Goal: Contribute content: Add original content to the website for others to see

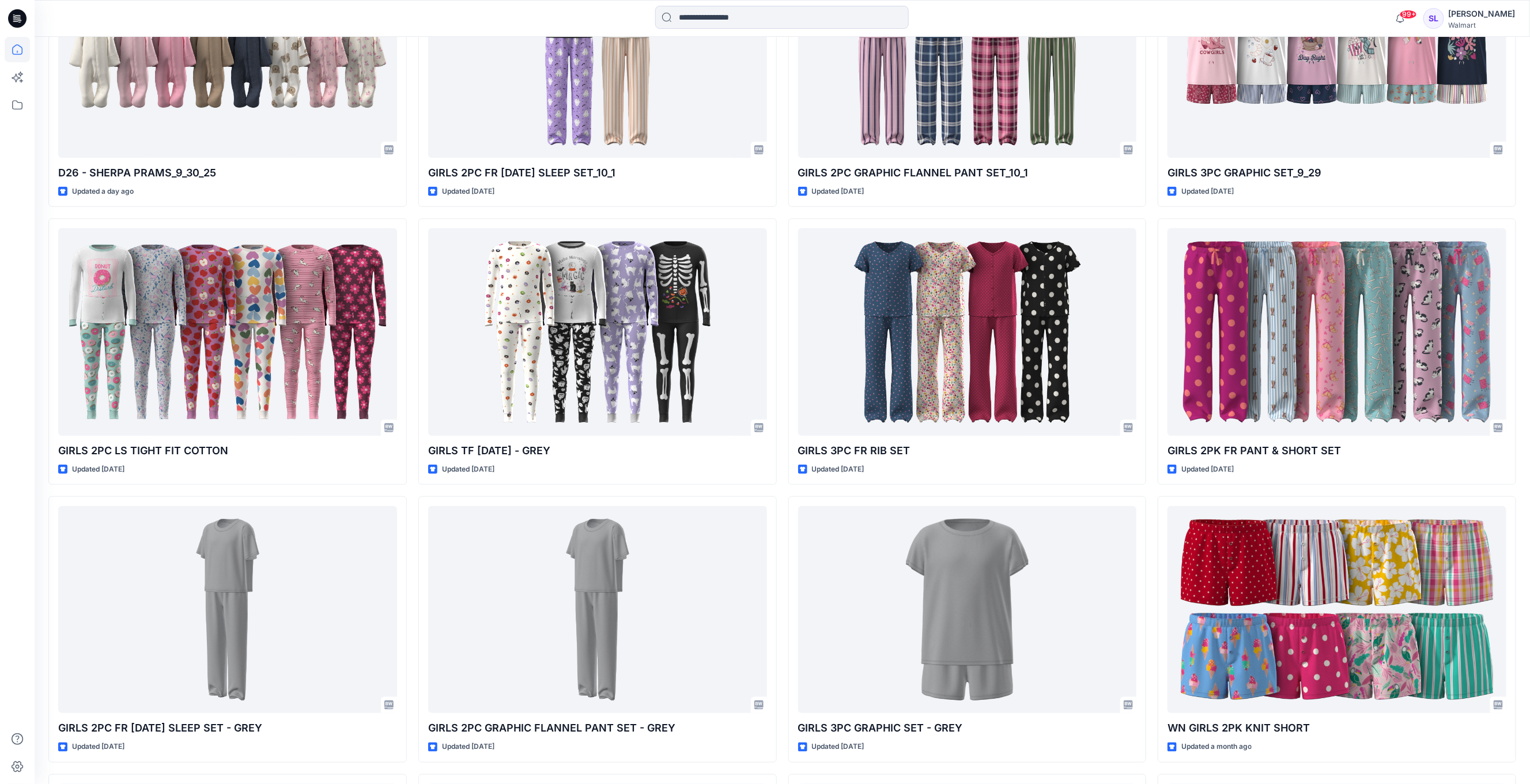
scroll to position [503, 0]
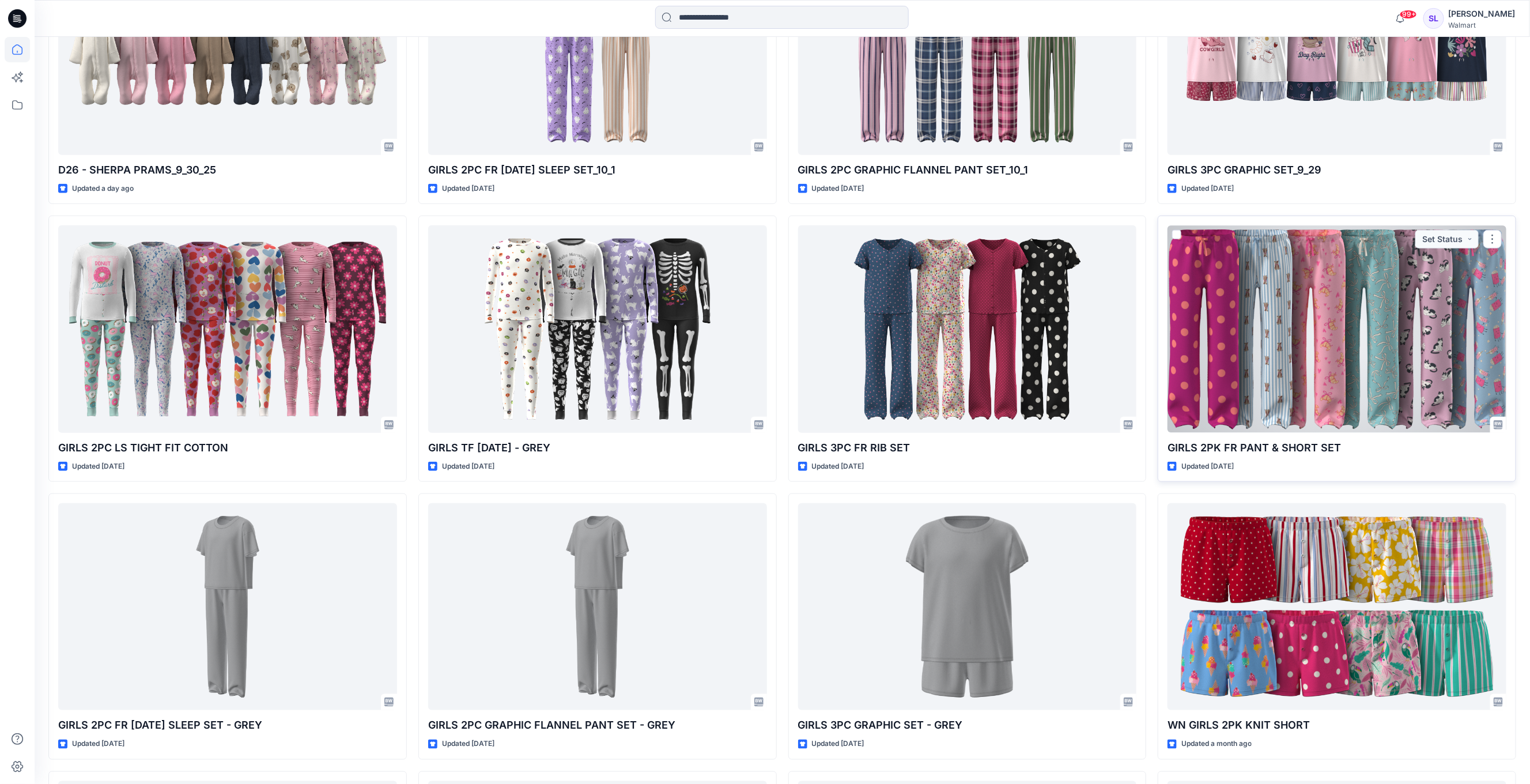
click at [1279, 446] on p "GIRLS 2PK FR PANT & SHORT SET" at bounding box center [1337, 448] width 338 height 16
click at [1297, 445] on p "GIRLS 2PK FR PANT & SHORT SET" at bounding box center [1337, 448] width 338 height 16
click at [1307, 398] on div at bounding box center [1337, 329] width 338 height 207
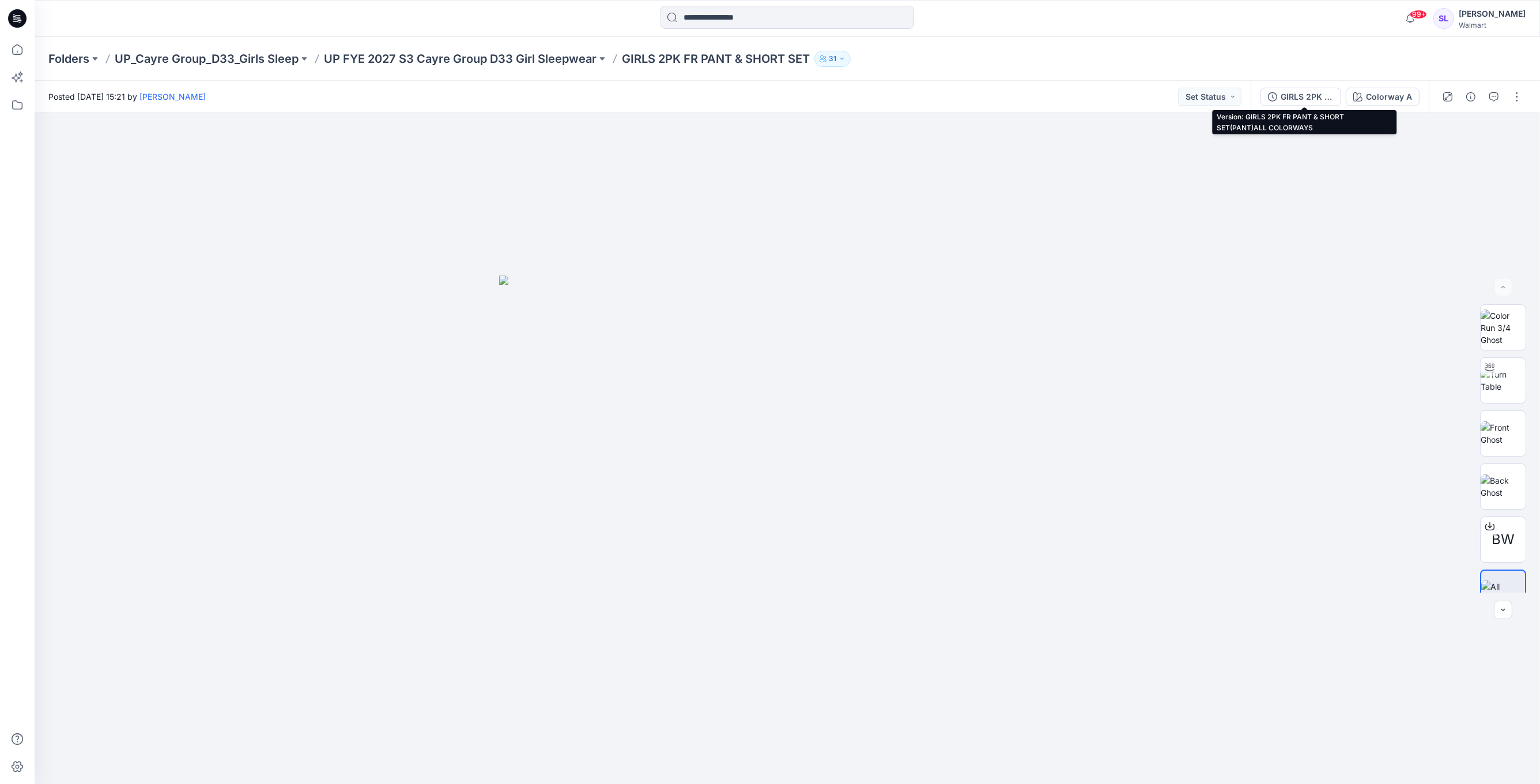
click at [1317, 93] on div "GIRLS 2PK FR PANT & SHORT SET(PANT)ALL COLORWAYS" at bounding box center [1307, 97] width 53 height 13
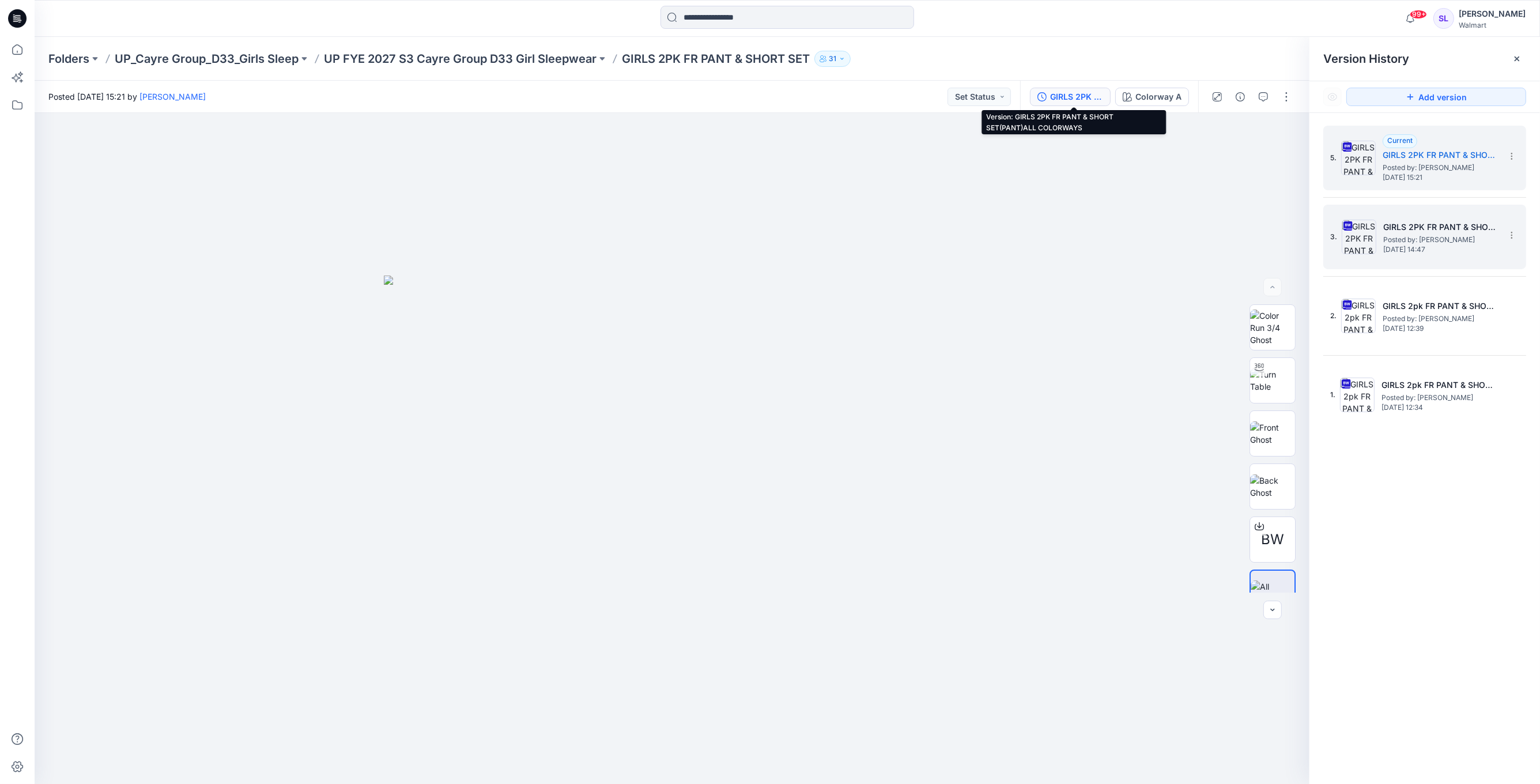
click at [1475, 242] on span "Posted by: [PERSON_NAME]" at bounding box center [1440, 240] width 115 height 11
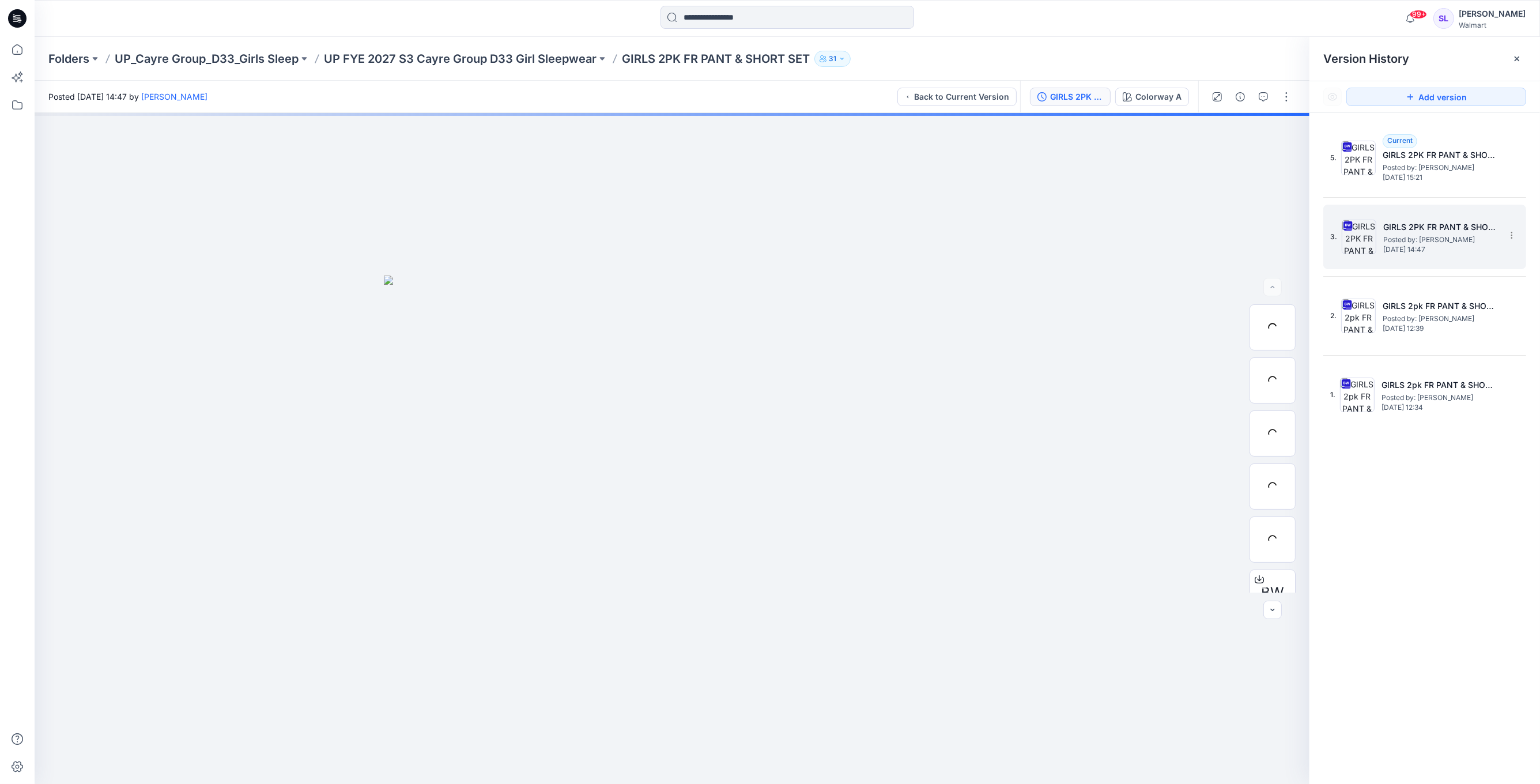
click at [1469, 228] on h5 "GIRLS 2PK FR PANT & SHORT SET(SHORT)ALL COLORWAYS" at bounding box center [1440, 226] width 115 height 14
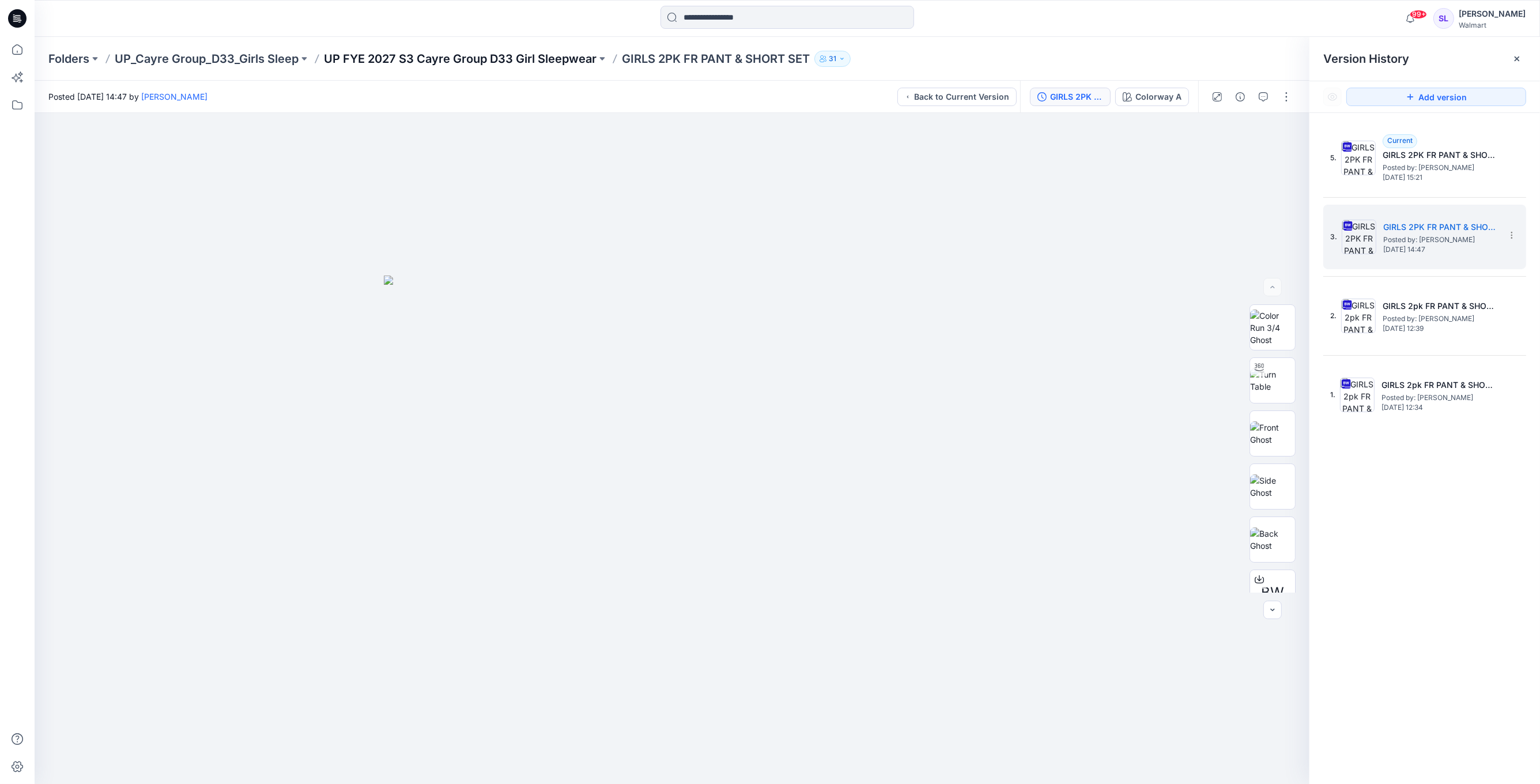
click at [558, 61] on p "UP FYE 2027 S3 Cayre Group D33 Girl Sleepwear" at bounding box center [460, 59] width 272 height 16
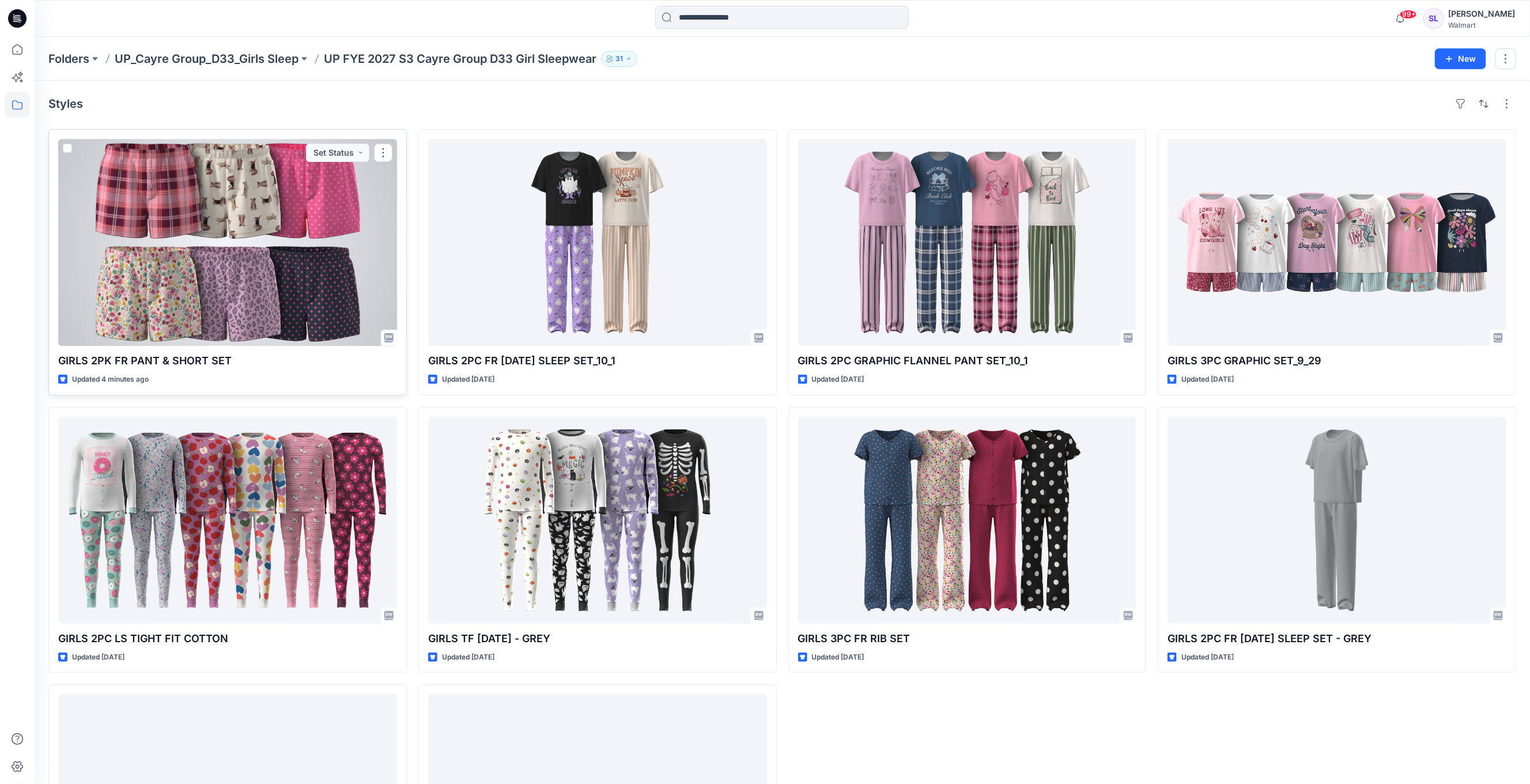
click at [310, 245] on div at bounding box center [227, 242] width 338 height 207
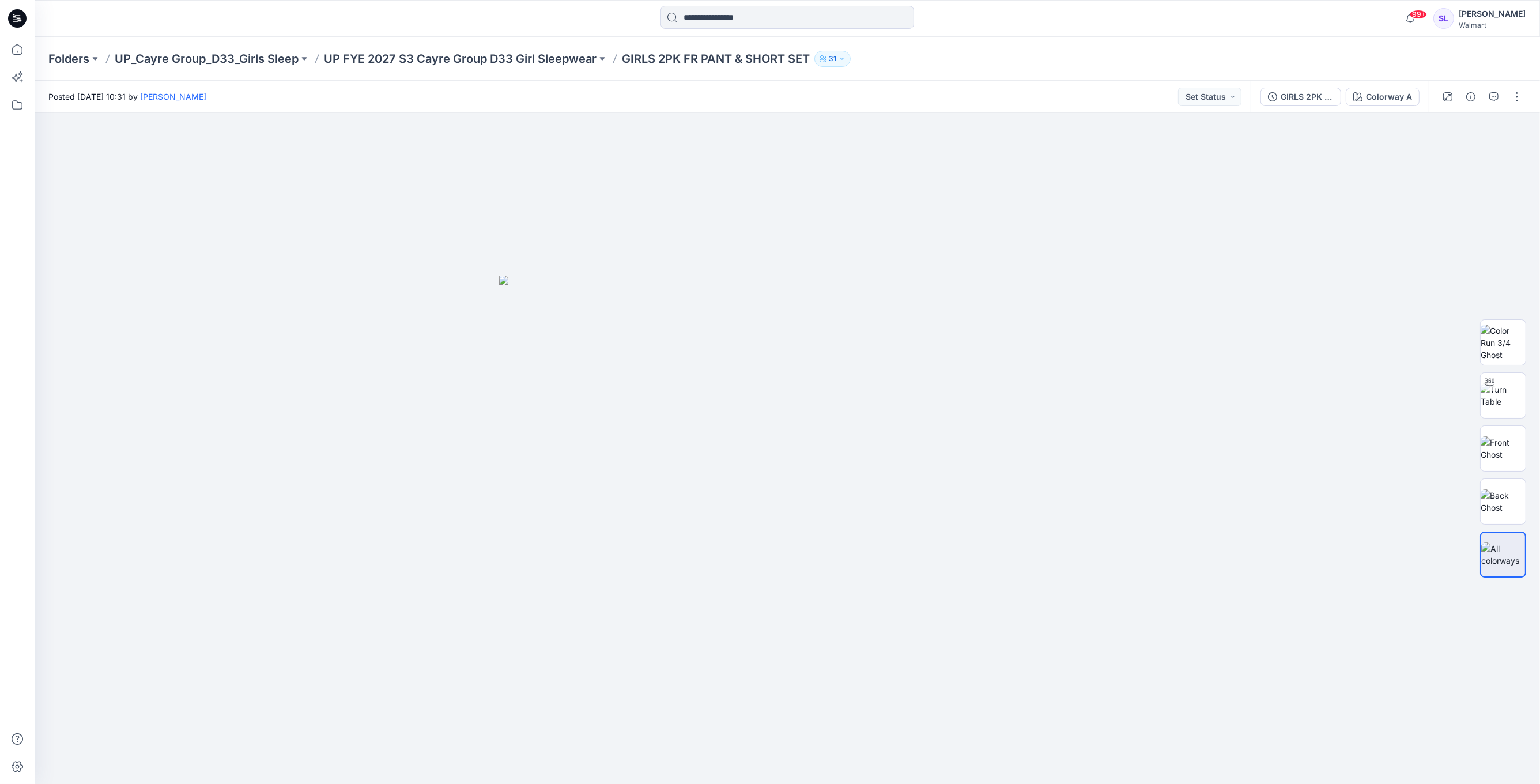
click at [697, 60] on p "GIRLS 2PK FR PANT & SHORT SET" at bounding box center [715, 59] width 188 height 16
click at [1311, 91] on div "GIRLS 2PK FR PANT & SHORT SET(SHORT)ALL COLORWAYS ADM" at bounding box center [1307, 97] width 53 height 13
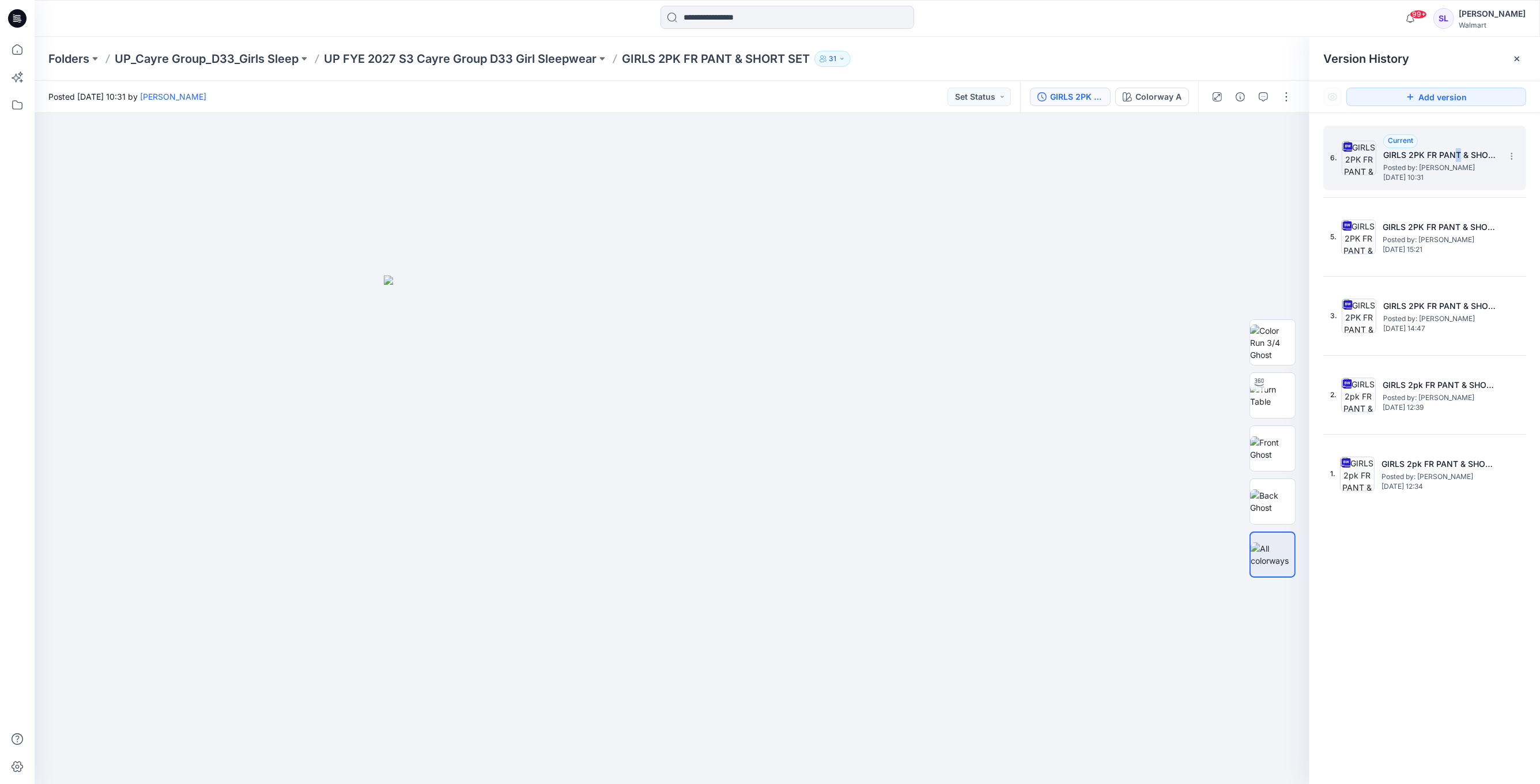
click at [1457, 154] on h5 "GIRLS 2PK FR PANT & SHORT SET(SHORT)ALL COLORWAYS ADM" at bounding box center [1440, 155] width 115 height 14
click at [1242, 96] on icon "button" at bounding box center [1240, 96] width 9 height 9
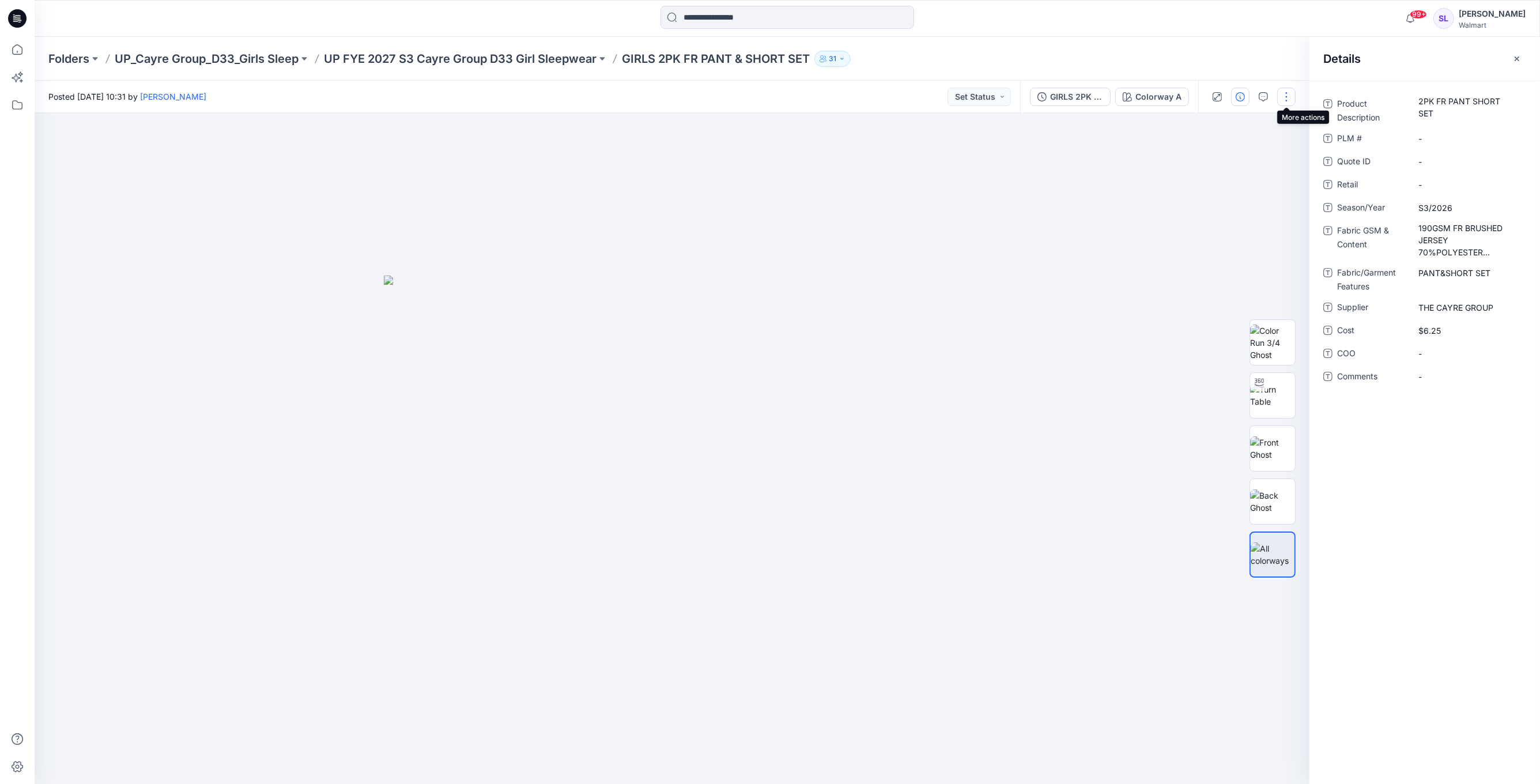
click at [1287, 96] on button "button" at bounding box center [1286, 97] width 19 height 19
click at [1216, 154] on p "Edit" at bounding box center [1212, 155] width 14 height 12
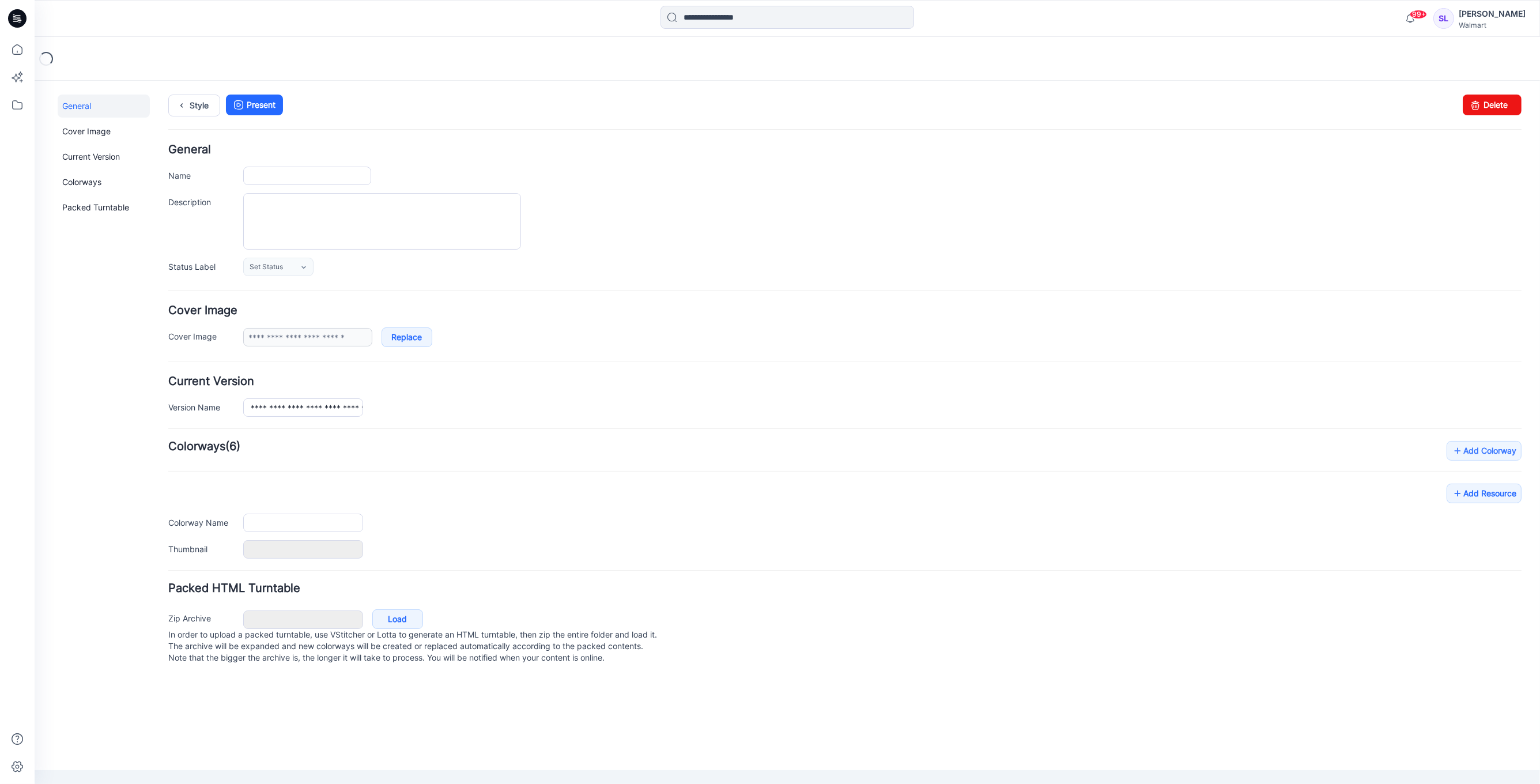
type input "**********"
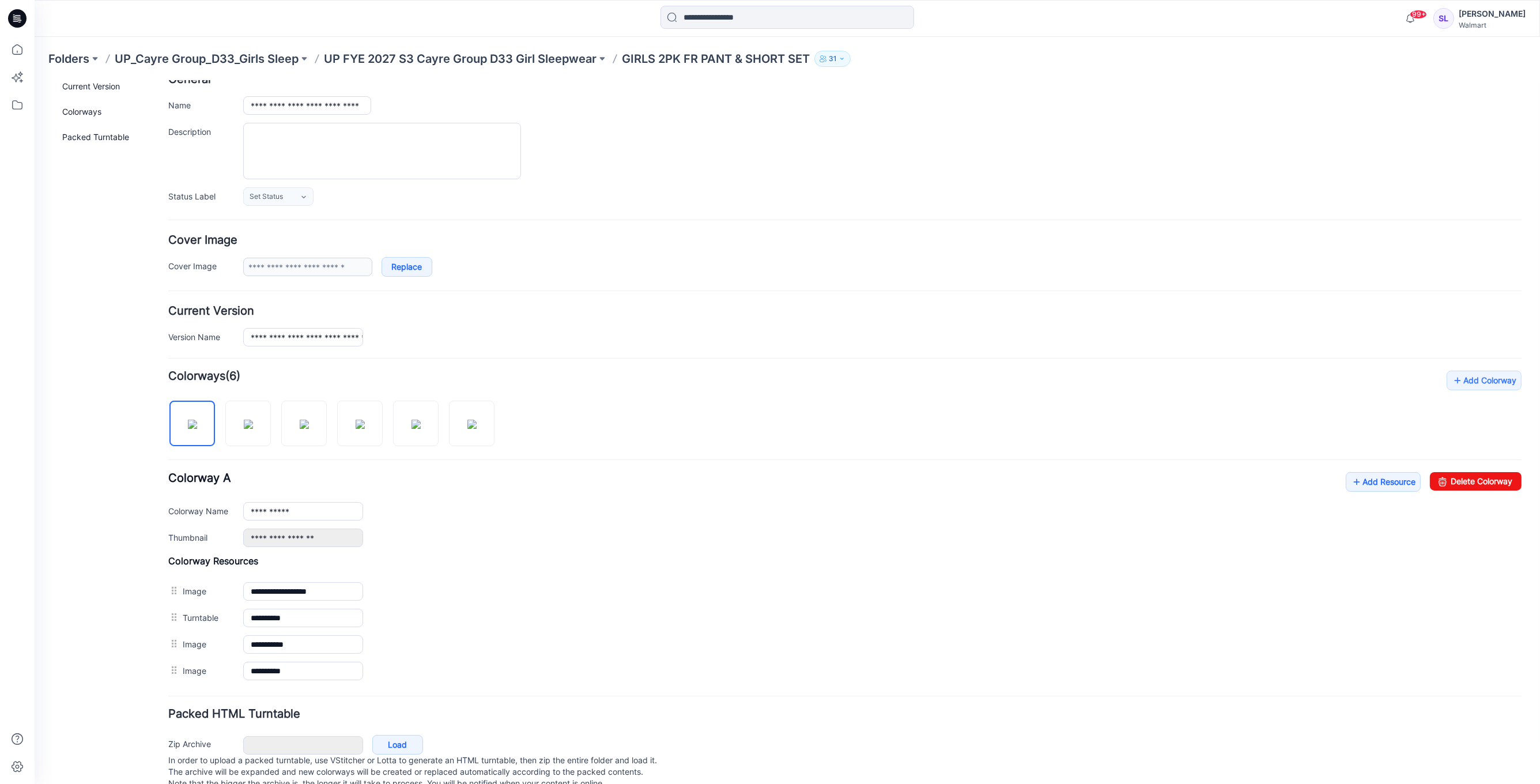
scroll to position [95, 0]
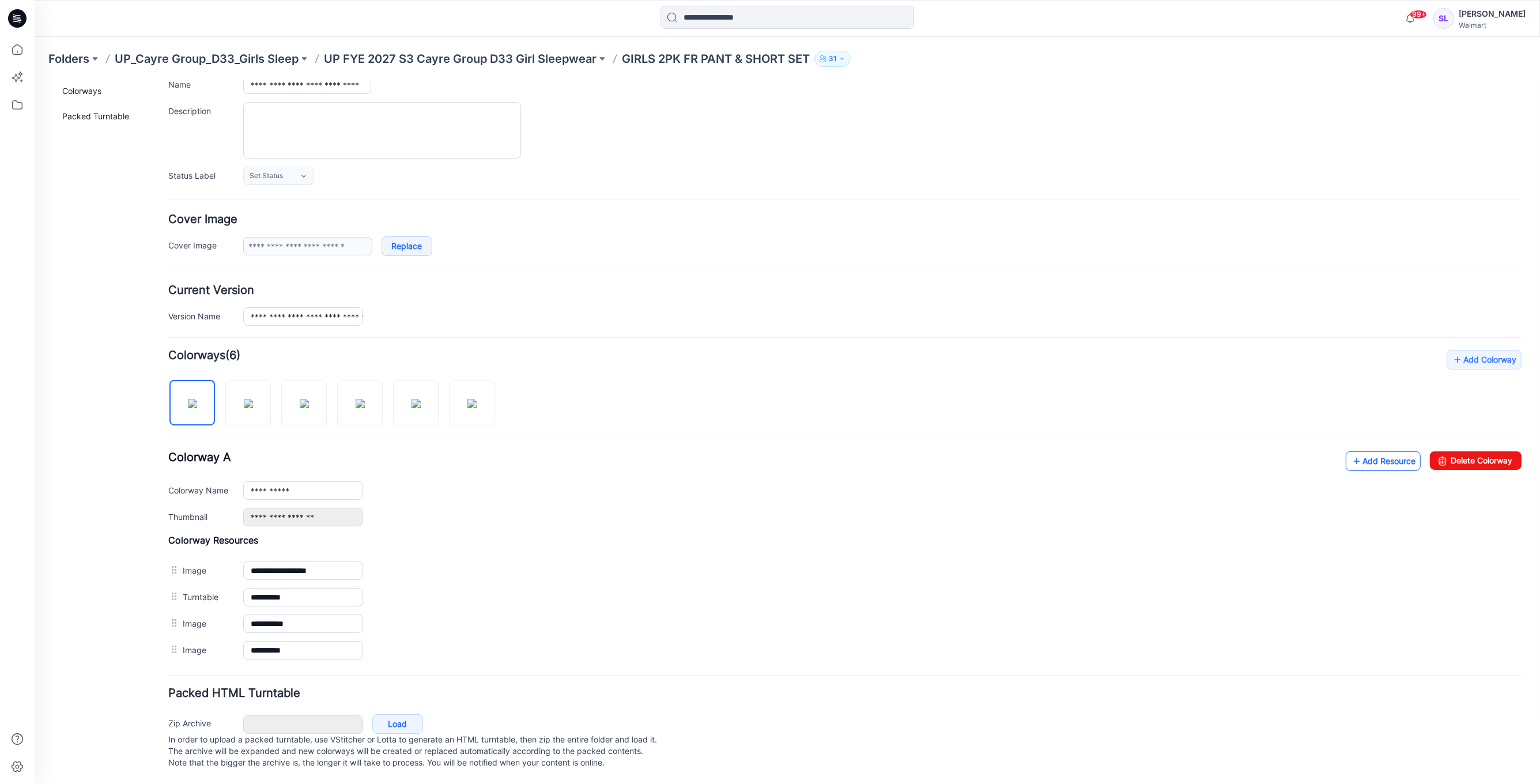
click at [1370, 451] on link "Add Resource" at bounding box center [1383, 460] width 75 height 19
click at [1385, 456] on link "Add Resource" at bounding box center [1383, 460] width 75 height 19
click at [1371, 453] on link "Add Resource" at bounding box center [1383, 460] width 75 height 19
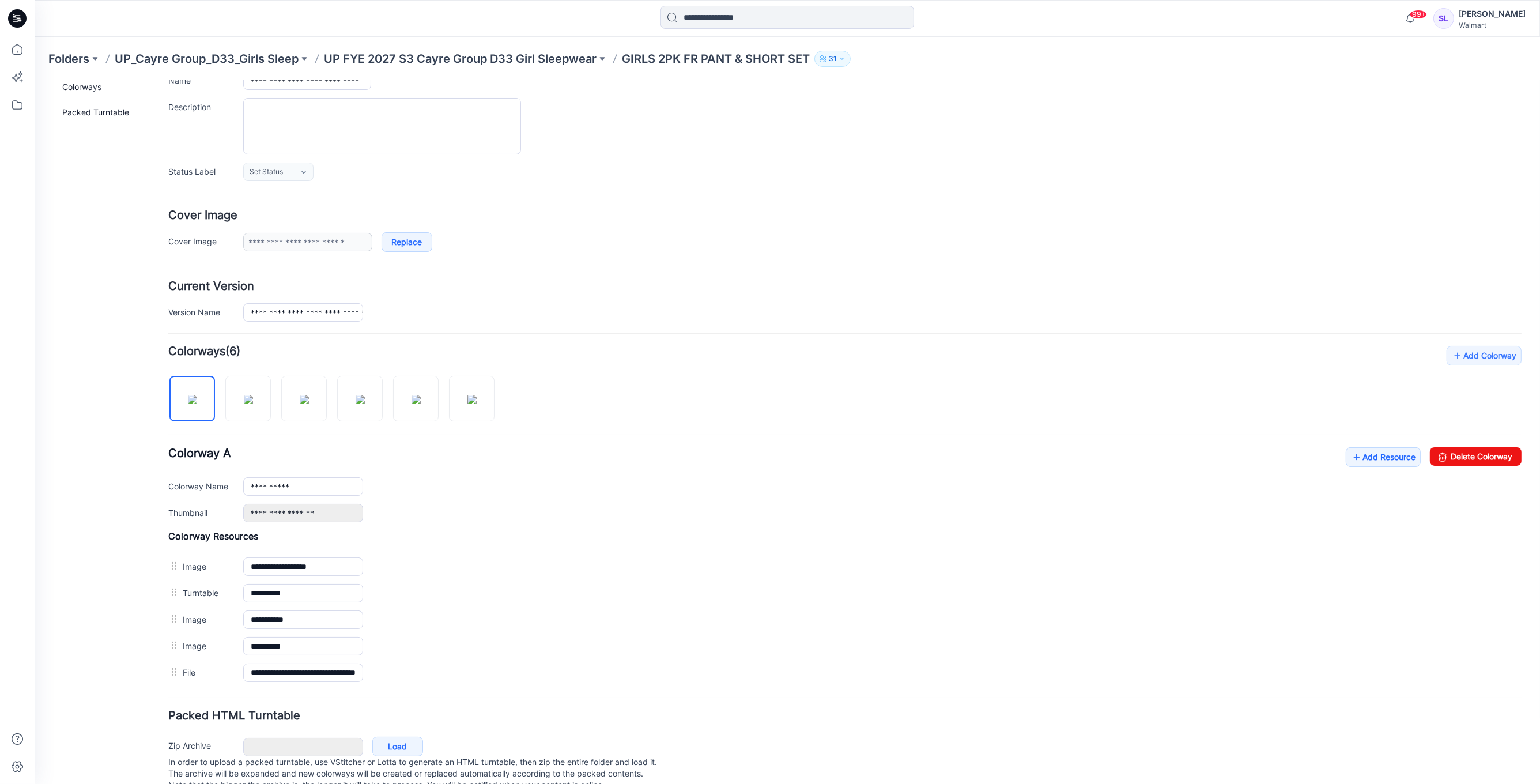
click at [569, 60] on p "UP FYE 2027 S3 Cayre Group D33 Girl Sleepwear" at bounding box center [460, 59] width 272 height 16
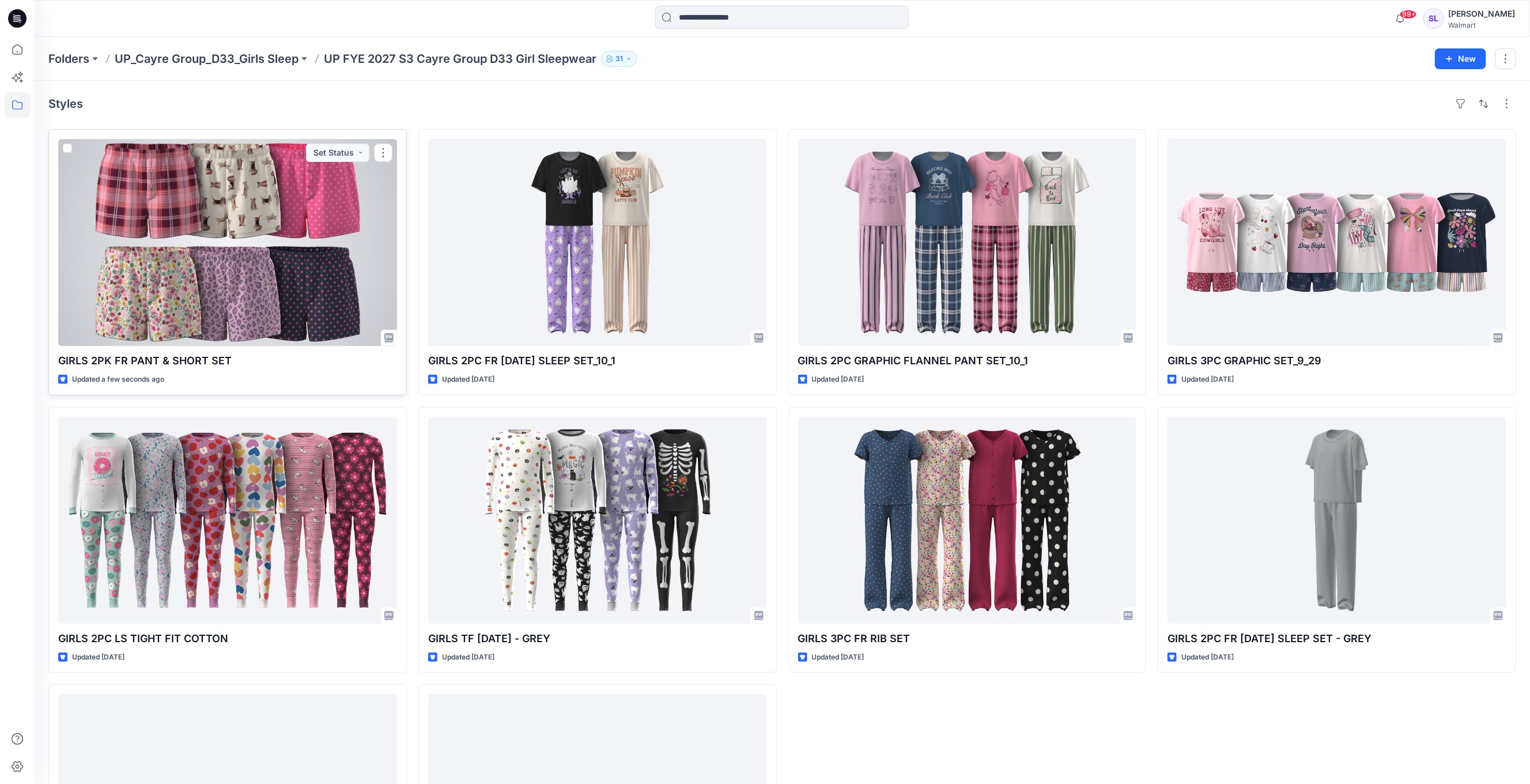
click at [216, 359] on p "GIRLS 2PK FR PANT & SHORT SET" at bounding box center [227, 361] width 338 height 16
click at [229, 302] on div at bounding box center [227, 242] width 338 height 207
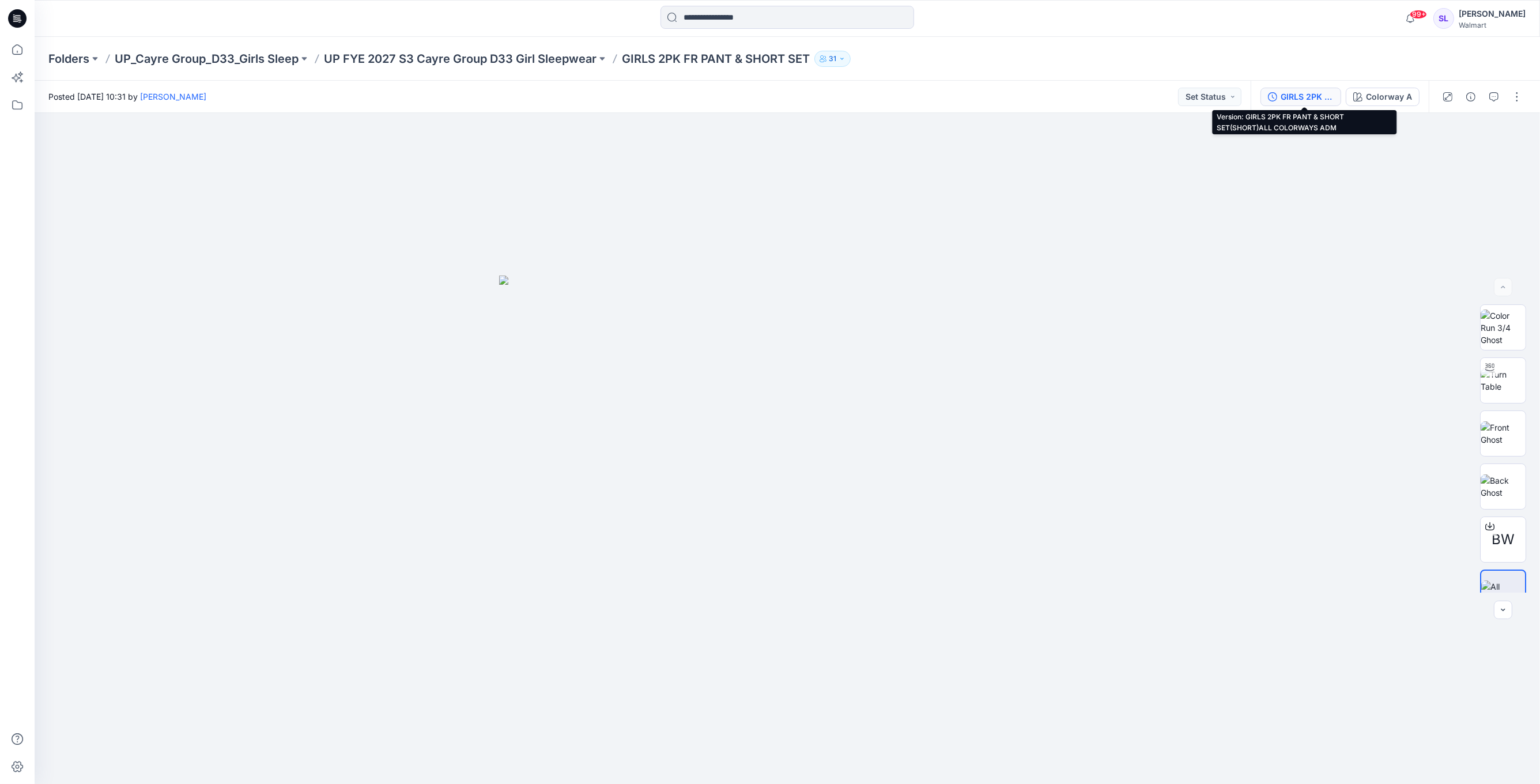
click at [1326, 95] on div "GIRLS 2PK FR PANT & SHORT SET(SHORT)ALL COLORWAYS ADM" at bounding box center [1307, 97] width 53 height 13
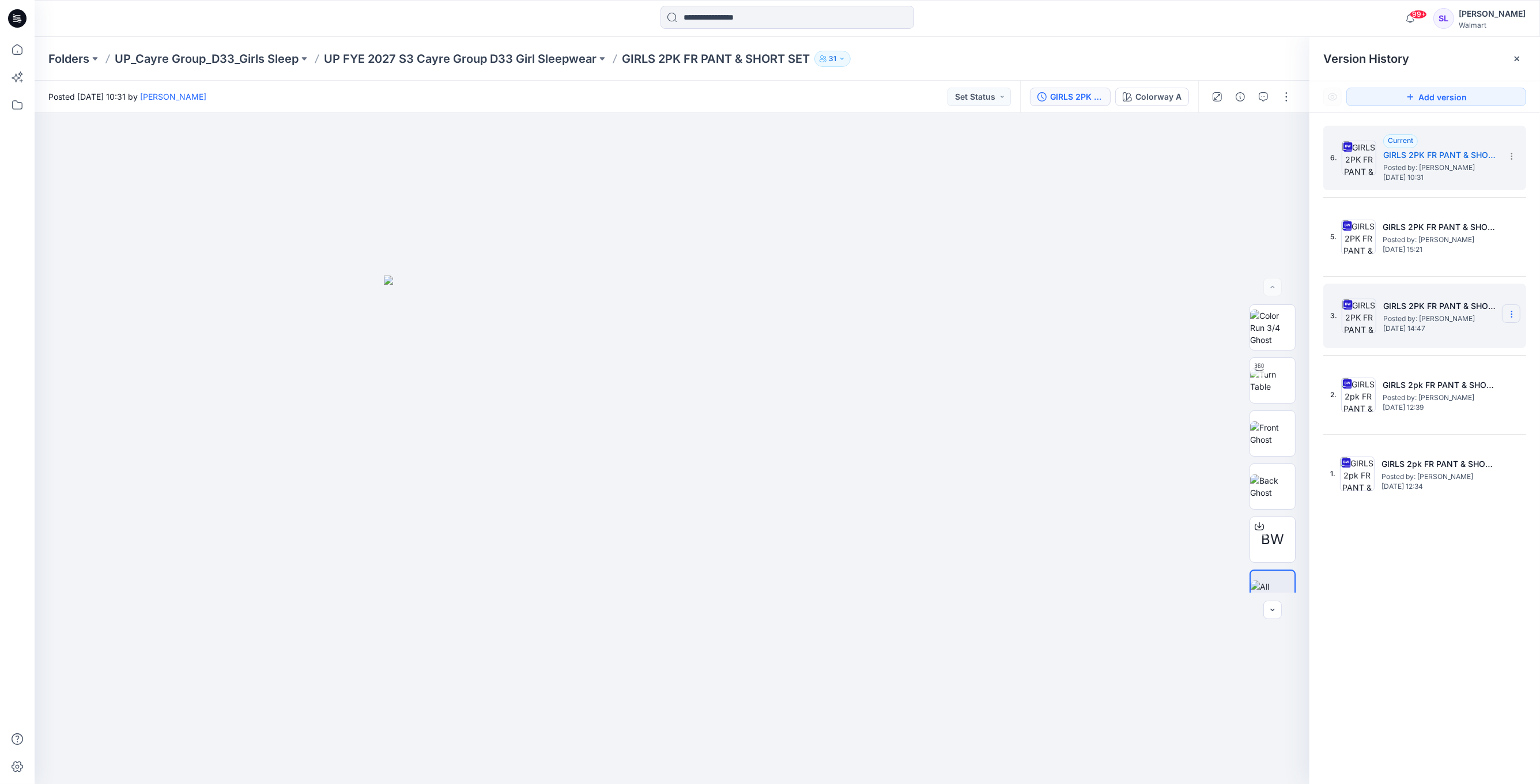
click at [1513, 313] on icon at bounding box center [1511, 314] width 9 height 9
click at [1450, 405] on span "Hide Version" at bounding box center [1429, 405] width 47 height 14
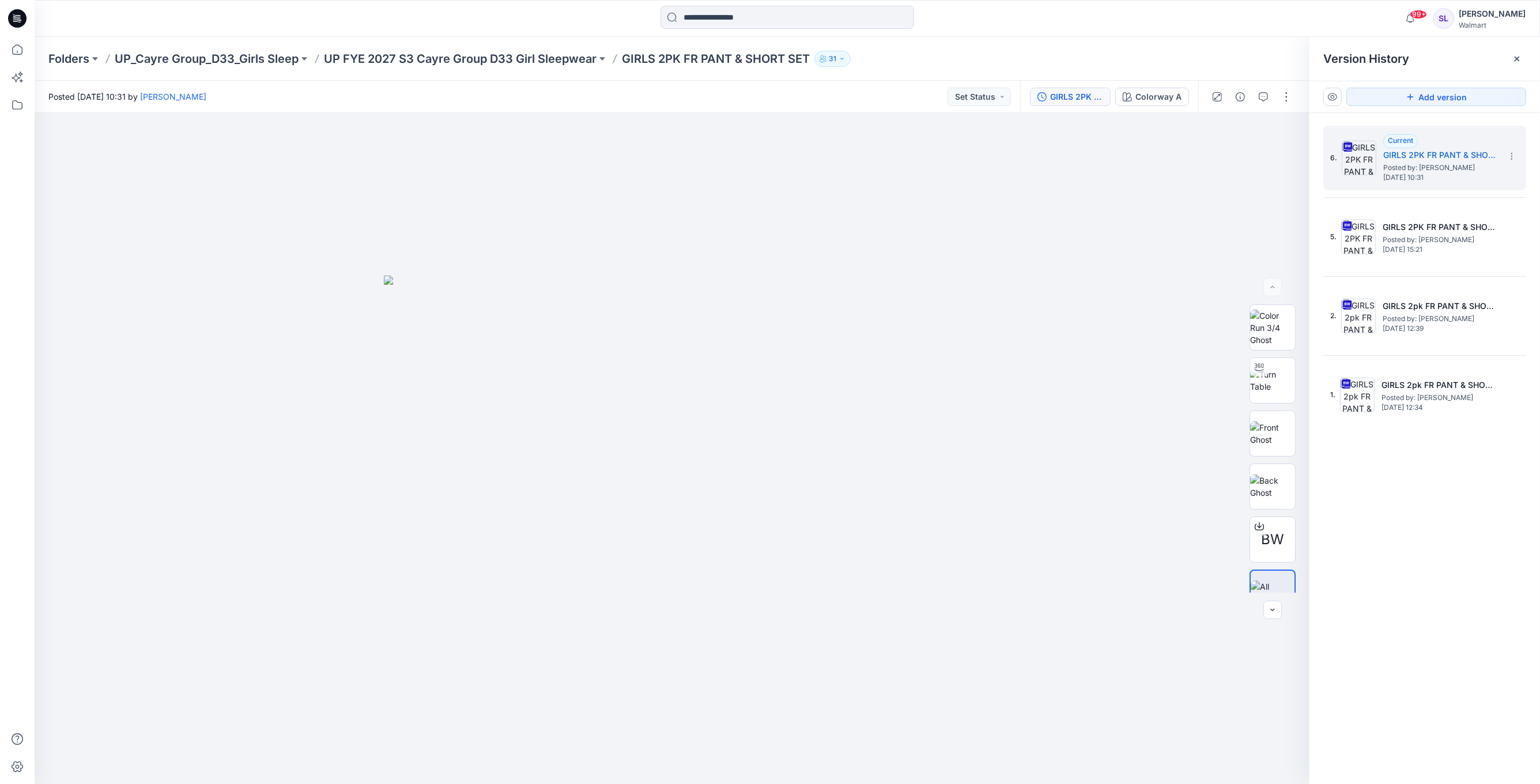
click at [742, 60] on p "GIRLS 2PK FR PANT & SHORT SET" at bounding box center [715, 59] width 188 height 16
click at [747, 60] on p "GIRLS 2PK FR PANT & SHORT SET" at bounding box center [715, 59] width 188 height 16
click at [525, 60] on p "UP FYE 2027 S3 Cayre Group D33 Girl Sleepwear" at bounding box center [460, 59] width 272 height 16
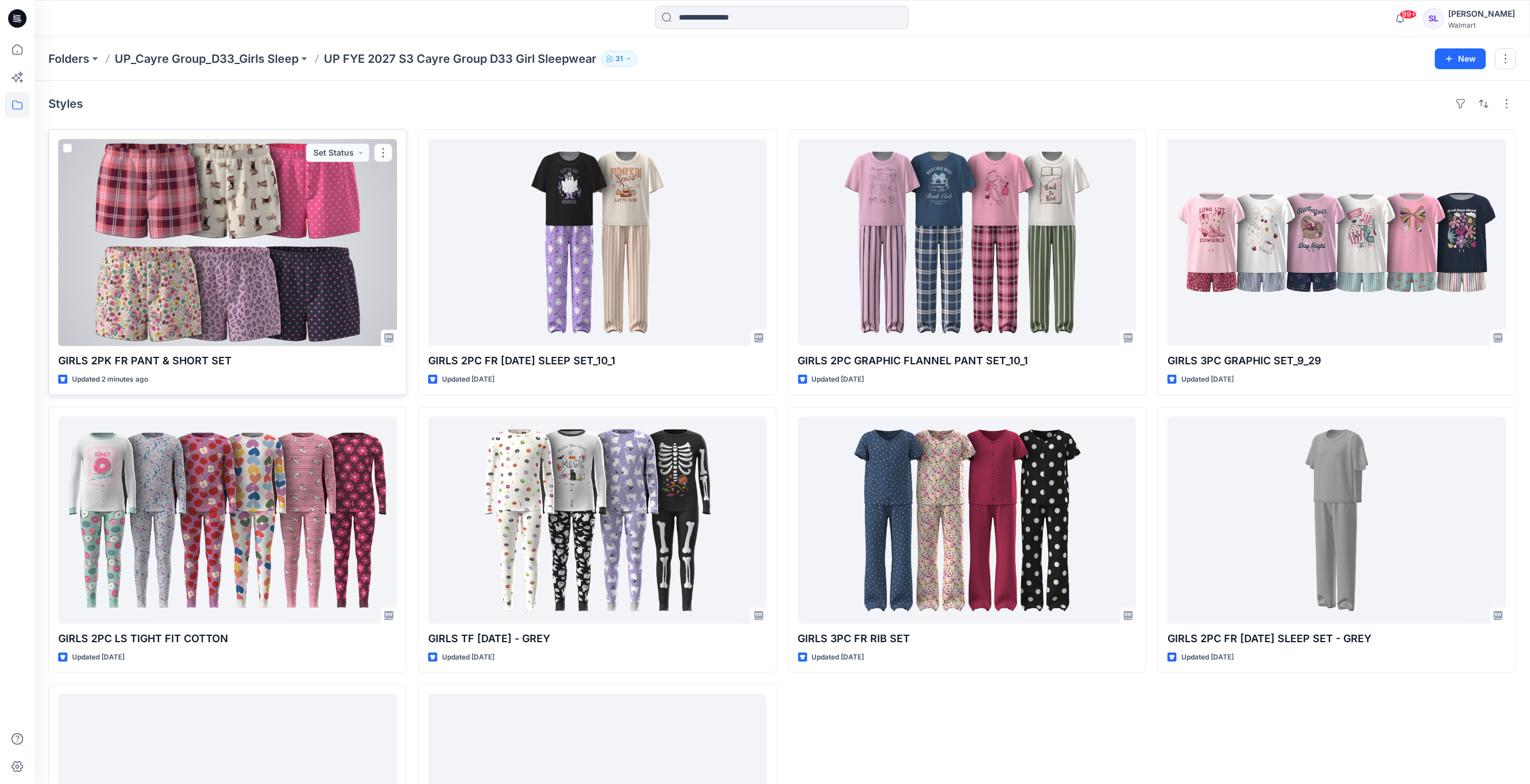
click at [300, 257] on div at bounding box center [227, 242] width 338 height 207
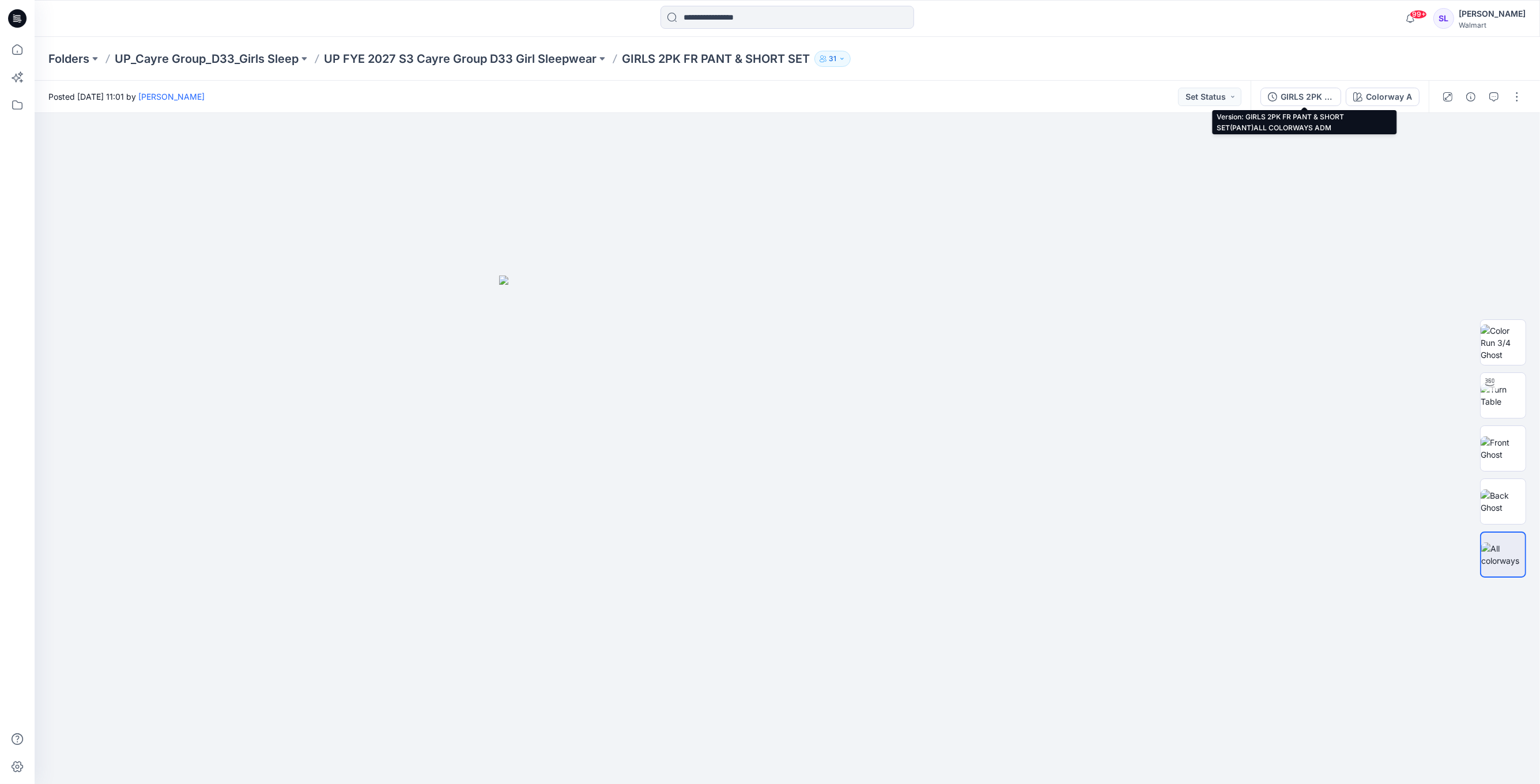
click at [1321, 98] on div "GIRLS 2PK FR PANT & SHORT SET(PANT)ALL COLORWAYS ADM" at bounding box center [1307, 97] width 53 height 13
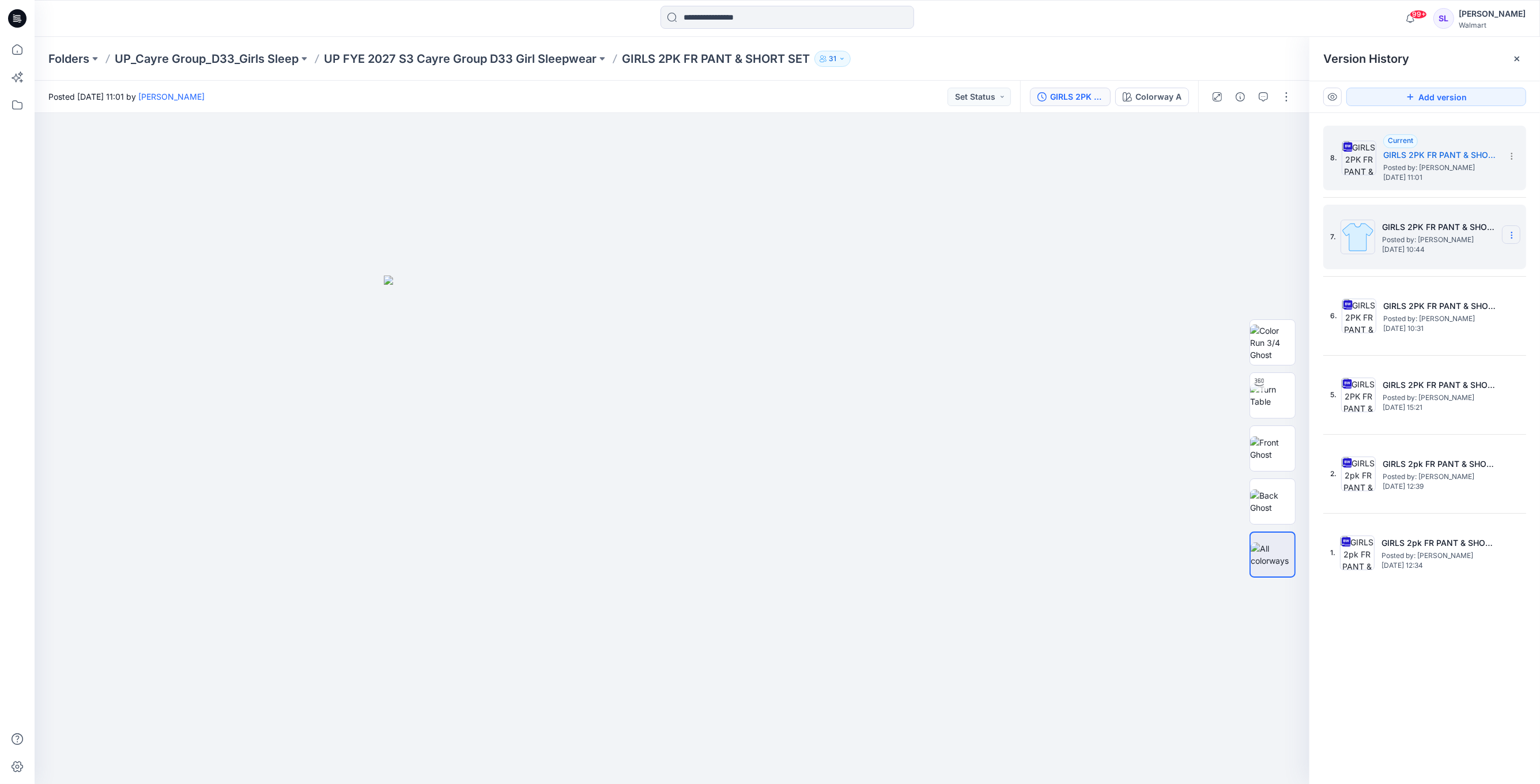
click at [1511, 234] on icon at bounding box center [1511, 235] width 9 height 9
click at [1452, 335] on span "Delete Version" at bounding box center [1431, 331] width 54 height 14
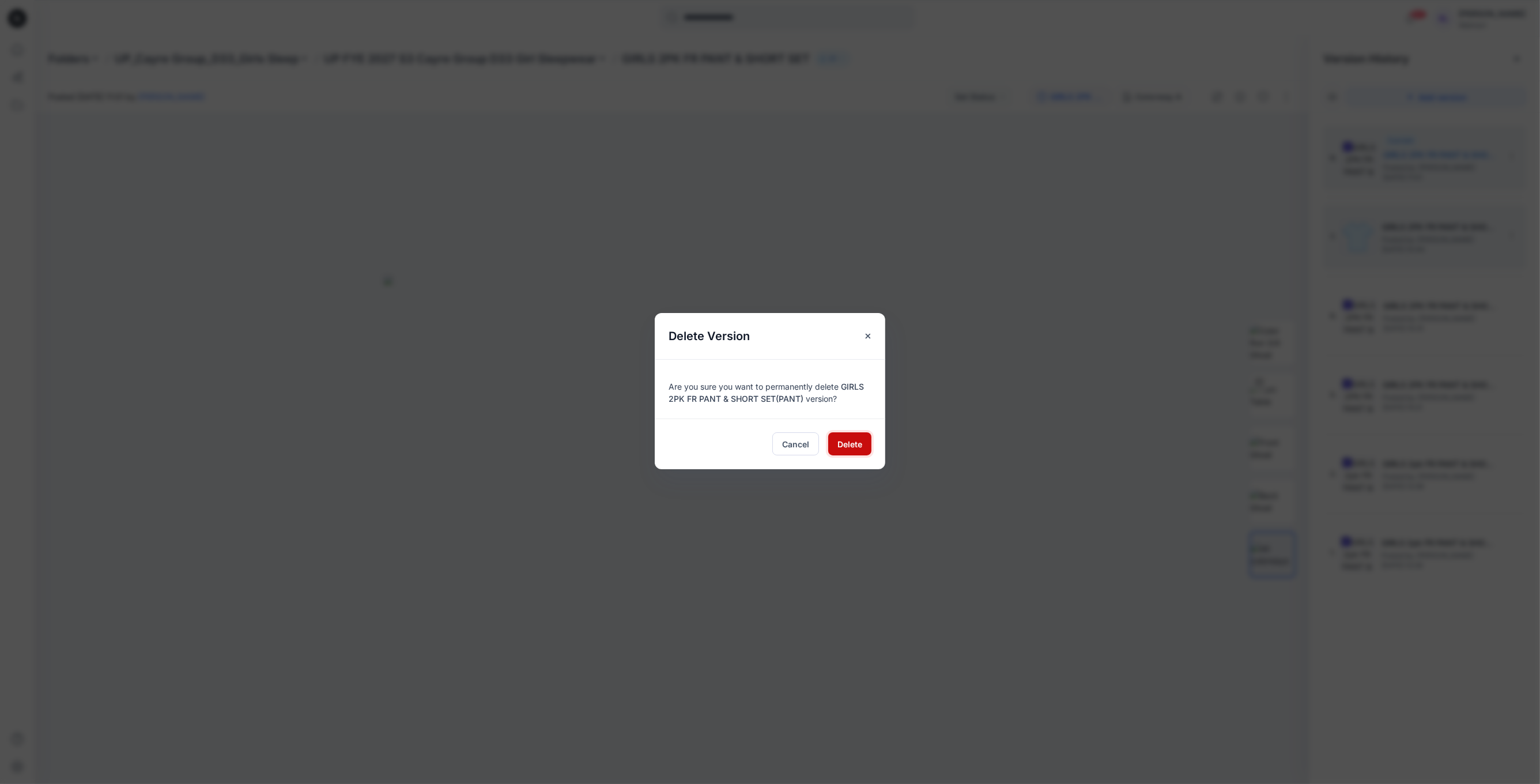
click at [854, 443] on span "Delete" at bounding box center [849, 443] width 24 height 12
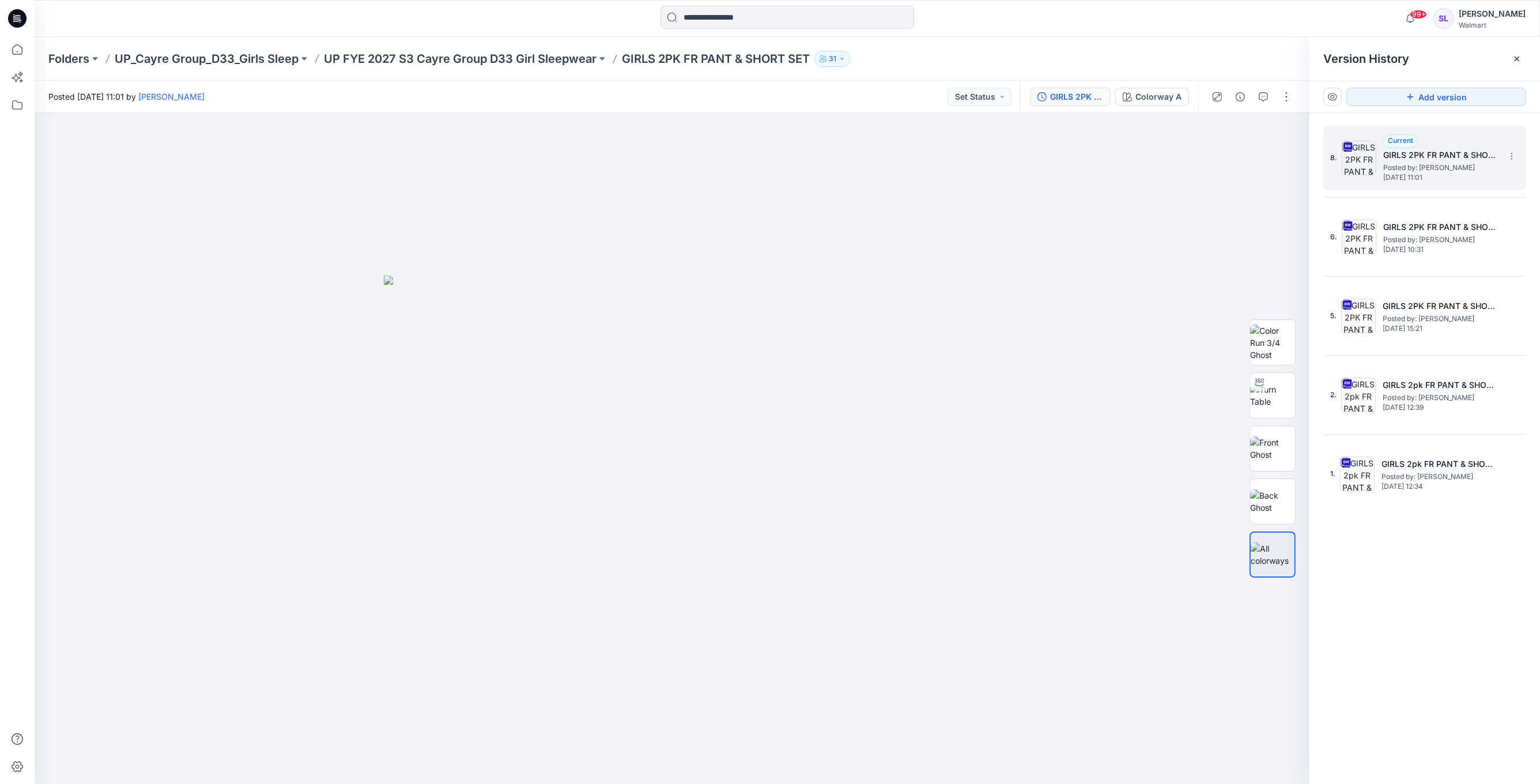
click at [1413, 152] on h5 "GIRLS 2PK FR PANT & SHORT SET(PANT)ALL COLORWAYS ADM" at bounding box center [1440, 155] width 115 height 14
click at [1240, 95] on icon "button" at bounding box center [1240, 96] width 9 height 9
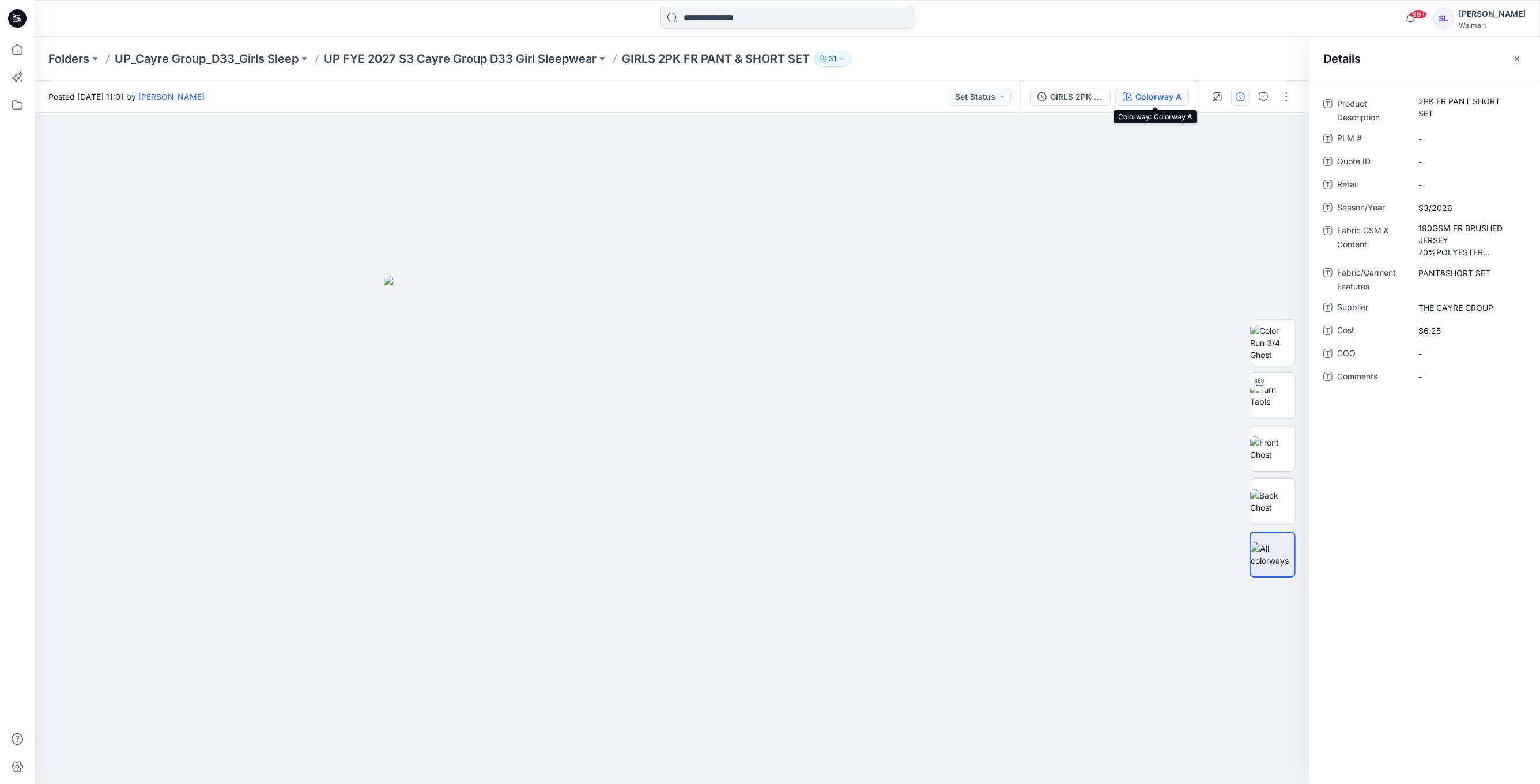
click at [1176, 96] on div "Colorway A" at bounding box center [1158, 97] width 46 height 13
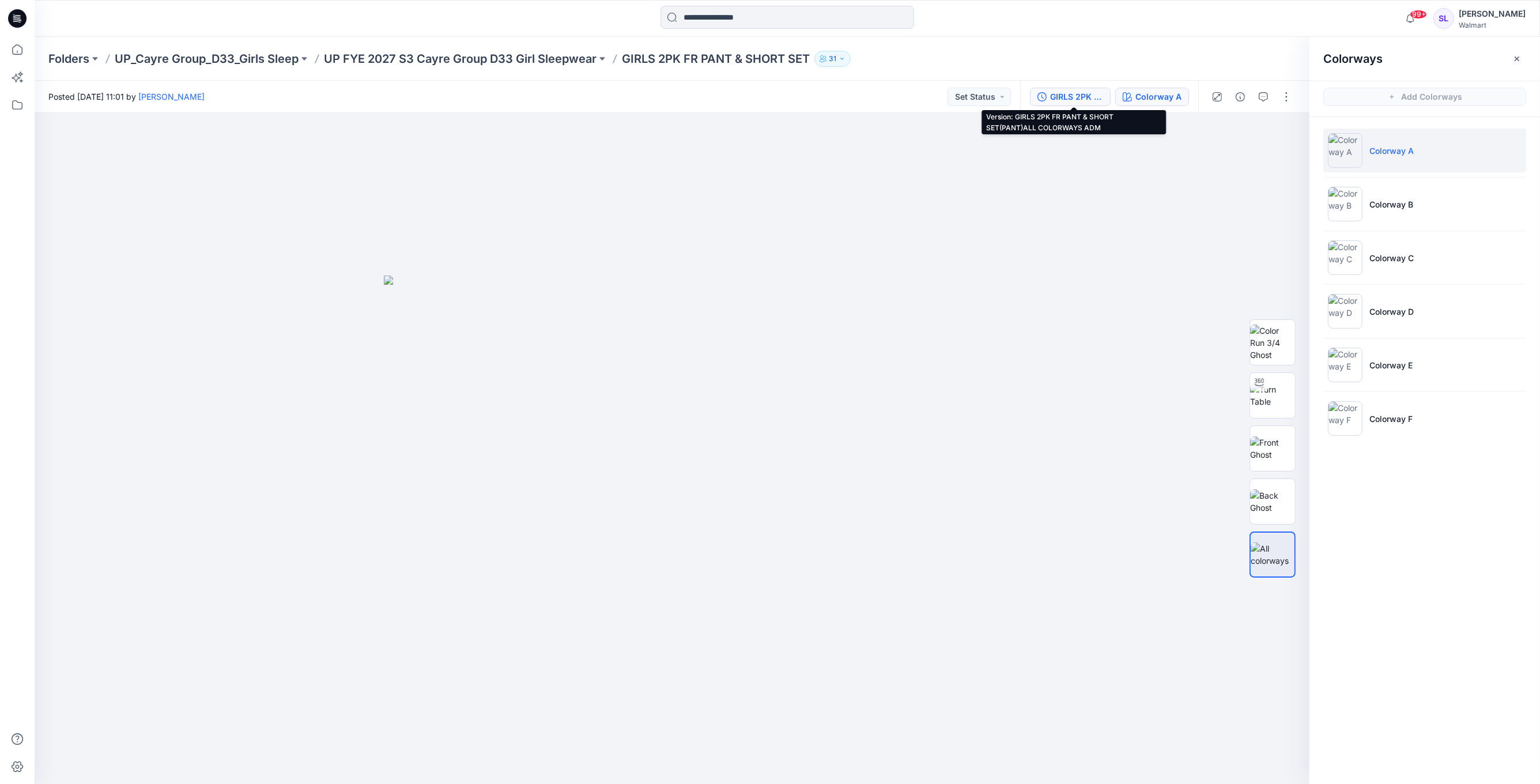
click at [1098, 92] on div "GIRLS 2PK FR PANT & SHORT SET(PANT)ALL COLORWAYS ADM" at bounding box center [1076, 97] width 53 height 13
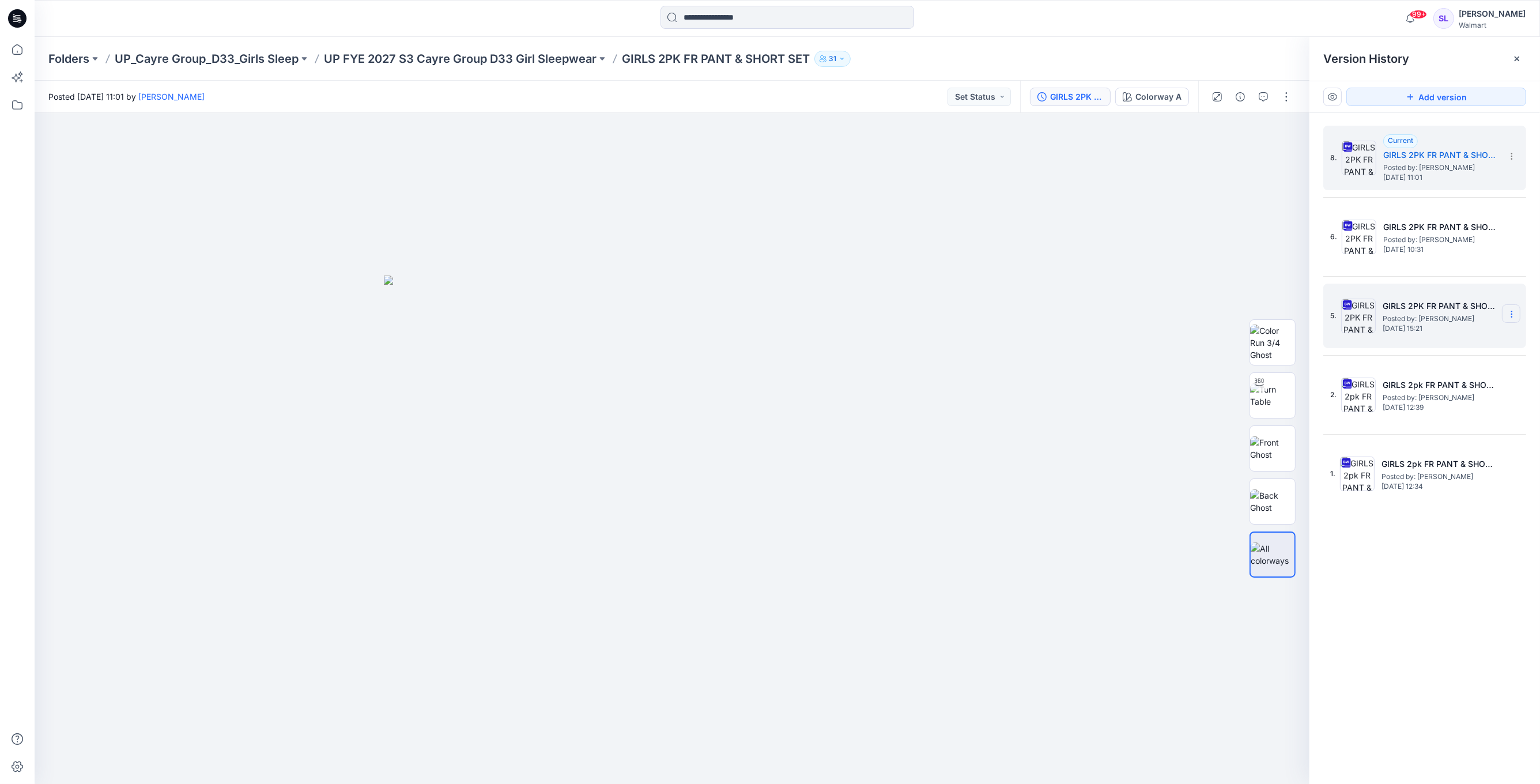
click at [1513, 313] on icon at bounding box center [1511, 314] width 9 height 9
click at [1447, 404] on span "Hide Version" at bounding box center [1429, 405] width 47 height 14
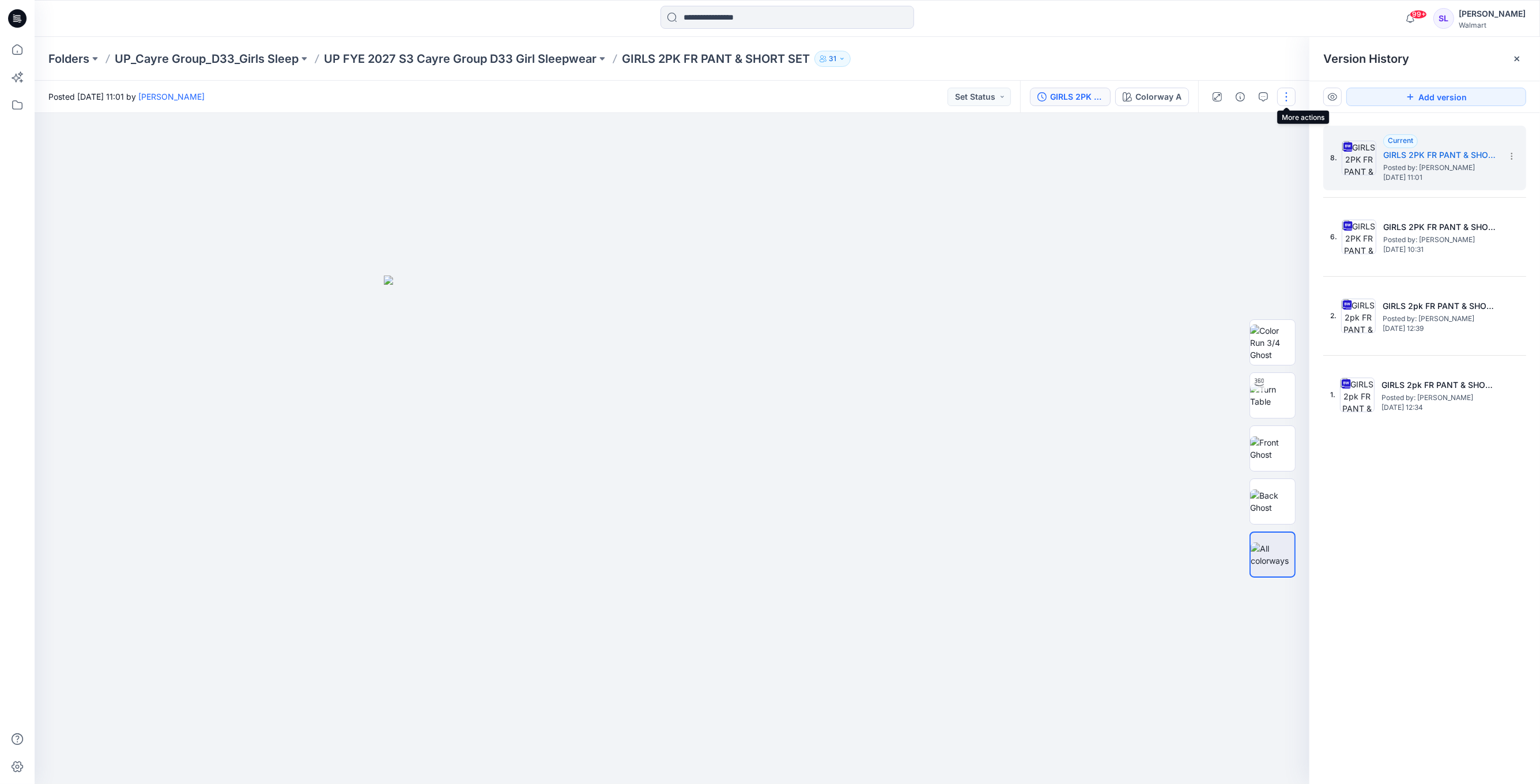
click at [1287, 95] on button "button" at bounding box center [1286, 97] width 19 height 19
click at [1225, 152] on button "Edit" at bounding box center [1238, 156] width 106 height 22
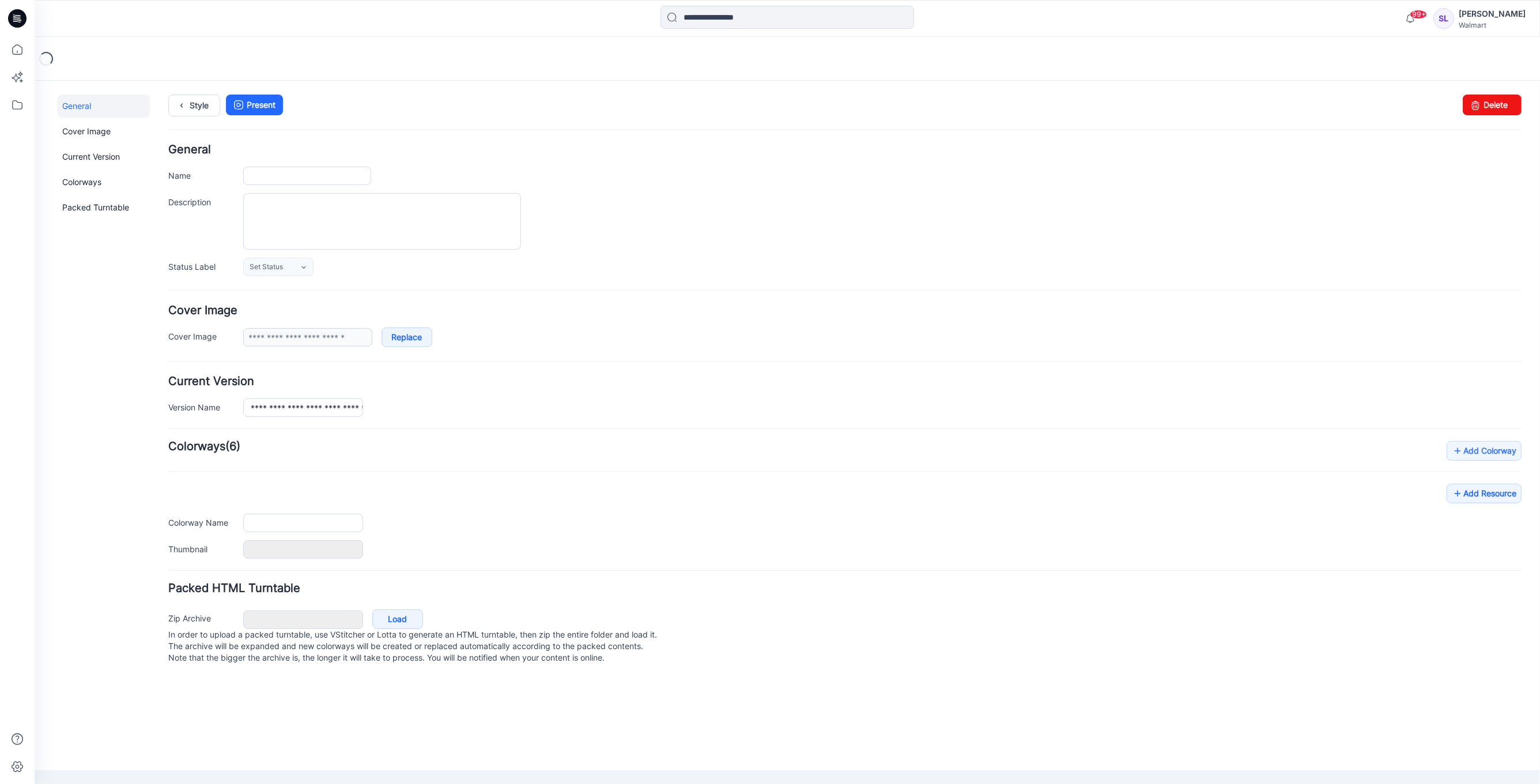
type input "**********"
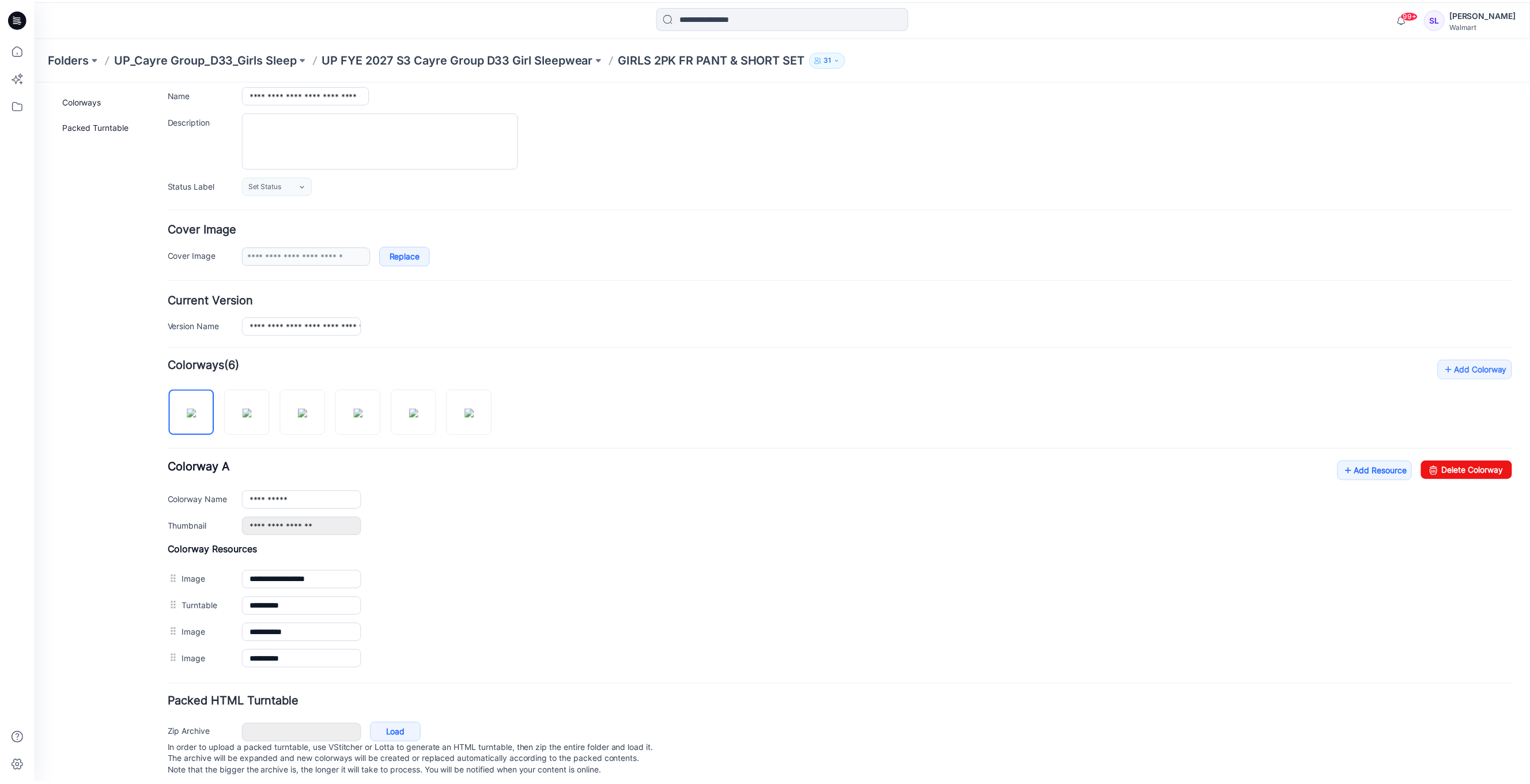
scroll to position [95, 0]
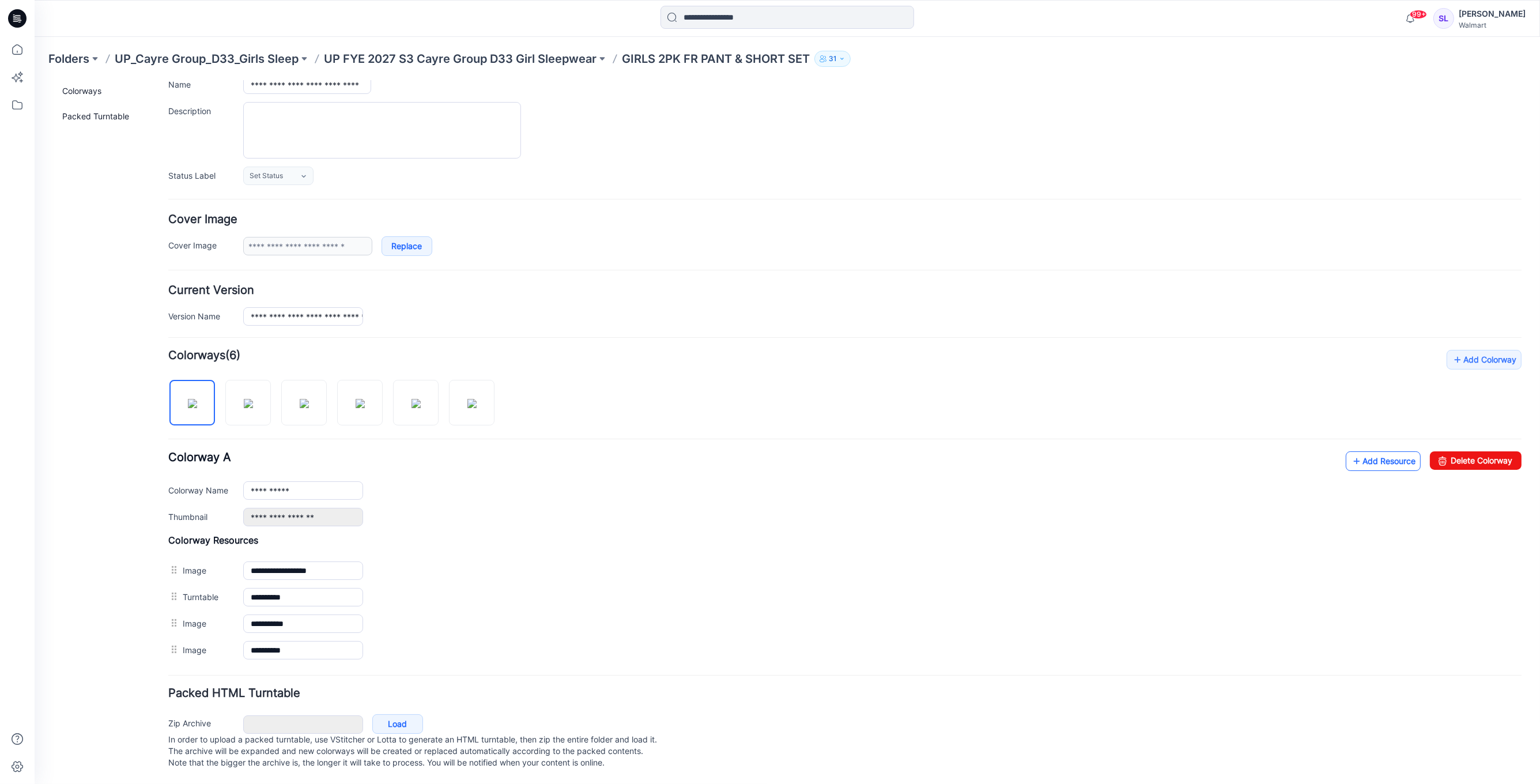
click at [1381, 455] on link "Add Resource" at bounding box center [1383, 460] width 75 height 19
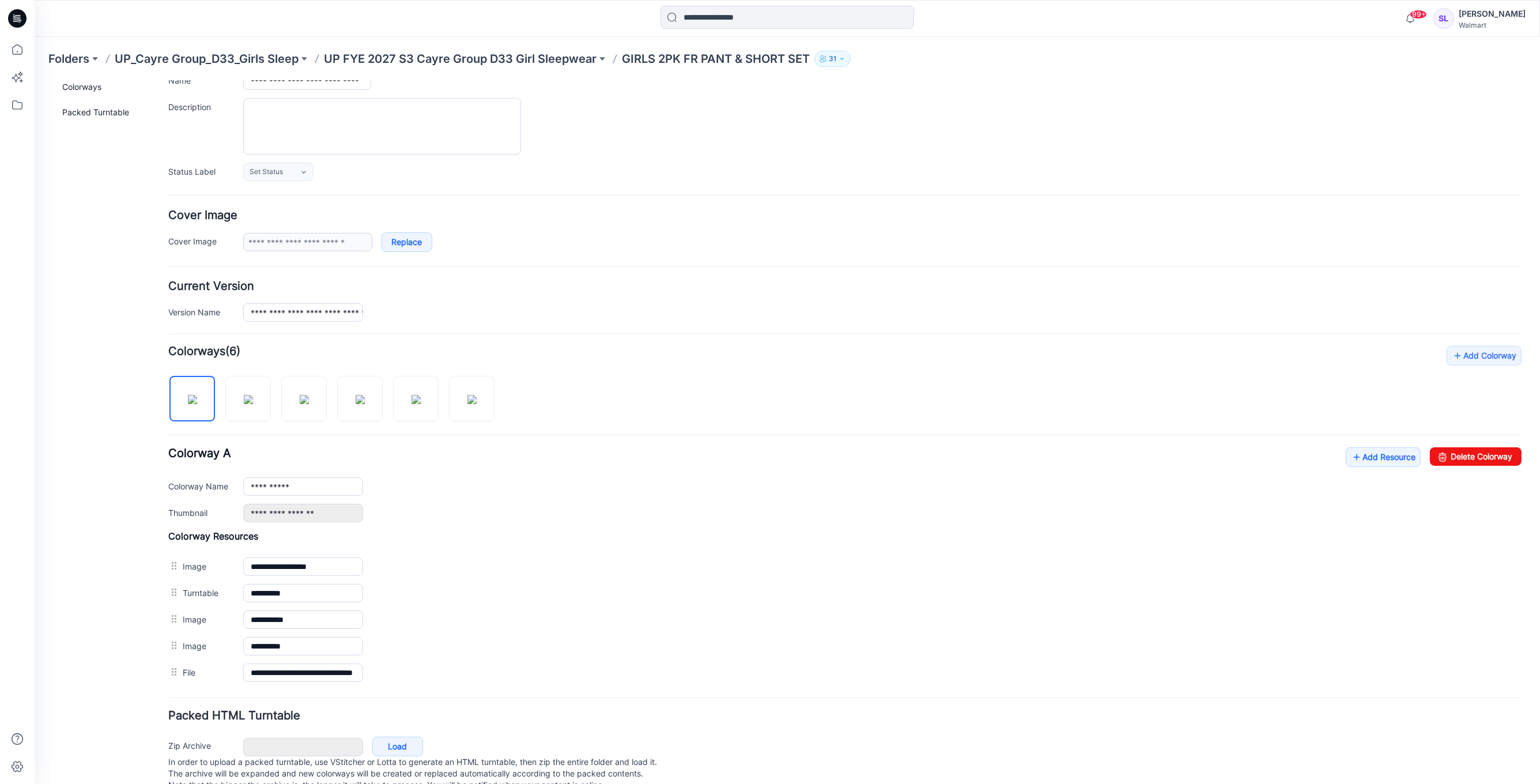
click at [745, 63] on p "GIRLS 2PK FR PANT & SHORT SET" at bounding box center [715, 59] width 188 height 16
click at [714, 58] on p "GIRLS 2PK FR PANT & SHORT SET" at bounding box center [715, 59] width 188 height 16
click at [539, 60] on p "UP FYE 2027 S3 Cayre Group D33 Girl Sleepwear" at bounding box center [460, 59] width 272 height 16
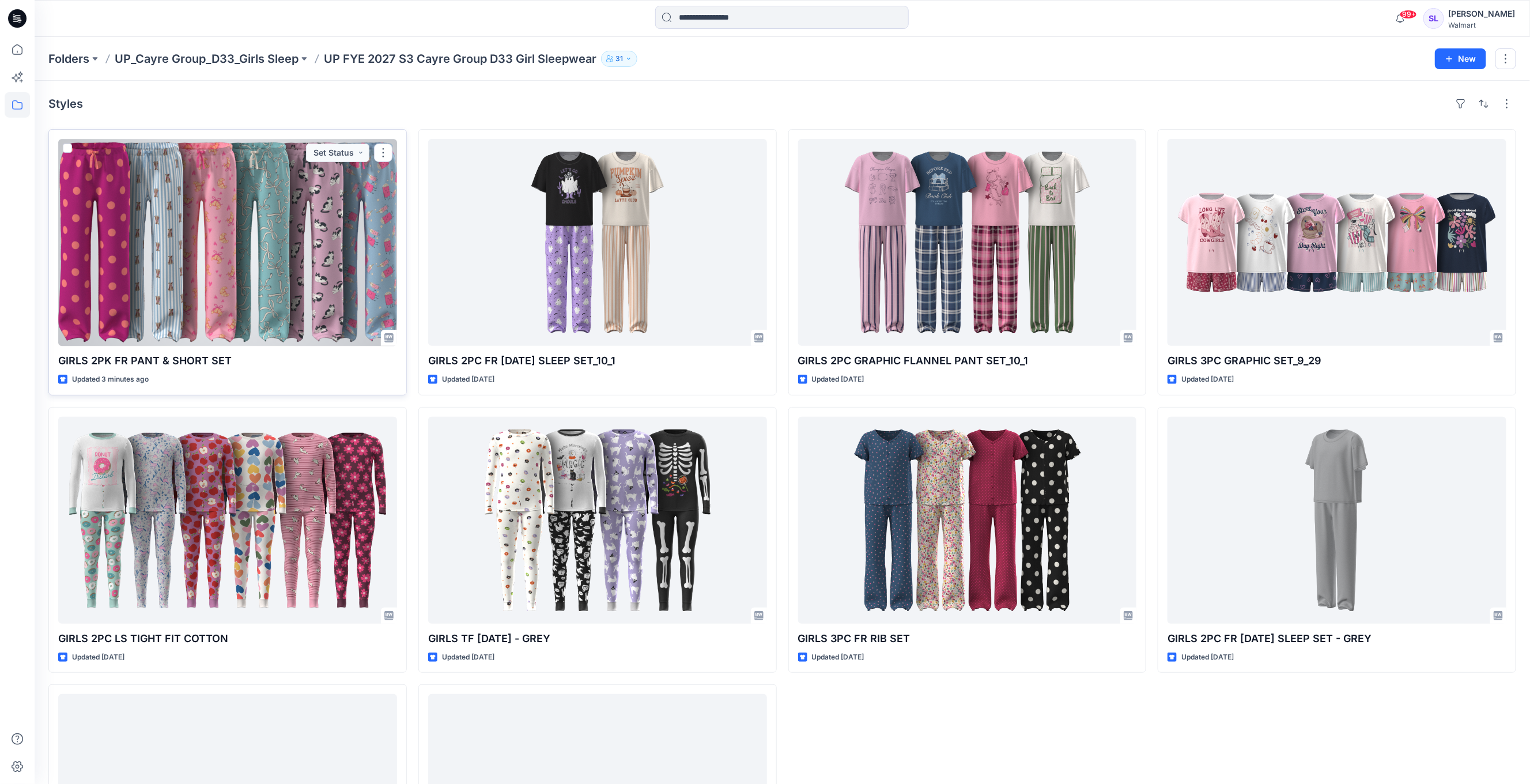
click at [196, 356] on p "GIRLS 2PK FR PANT & SHORT SET" at bounding box center [227, 361] width 338 height 16
click at [190, 359] on p "GIRLS 2PK FR PANT & SHORT SET" at bounding box center [227, 361] width 338 height 16
click at [193, 303] on div at bounding box center [227, 242] width 338 height 207
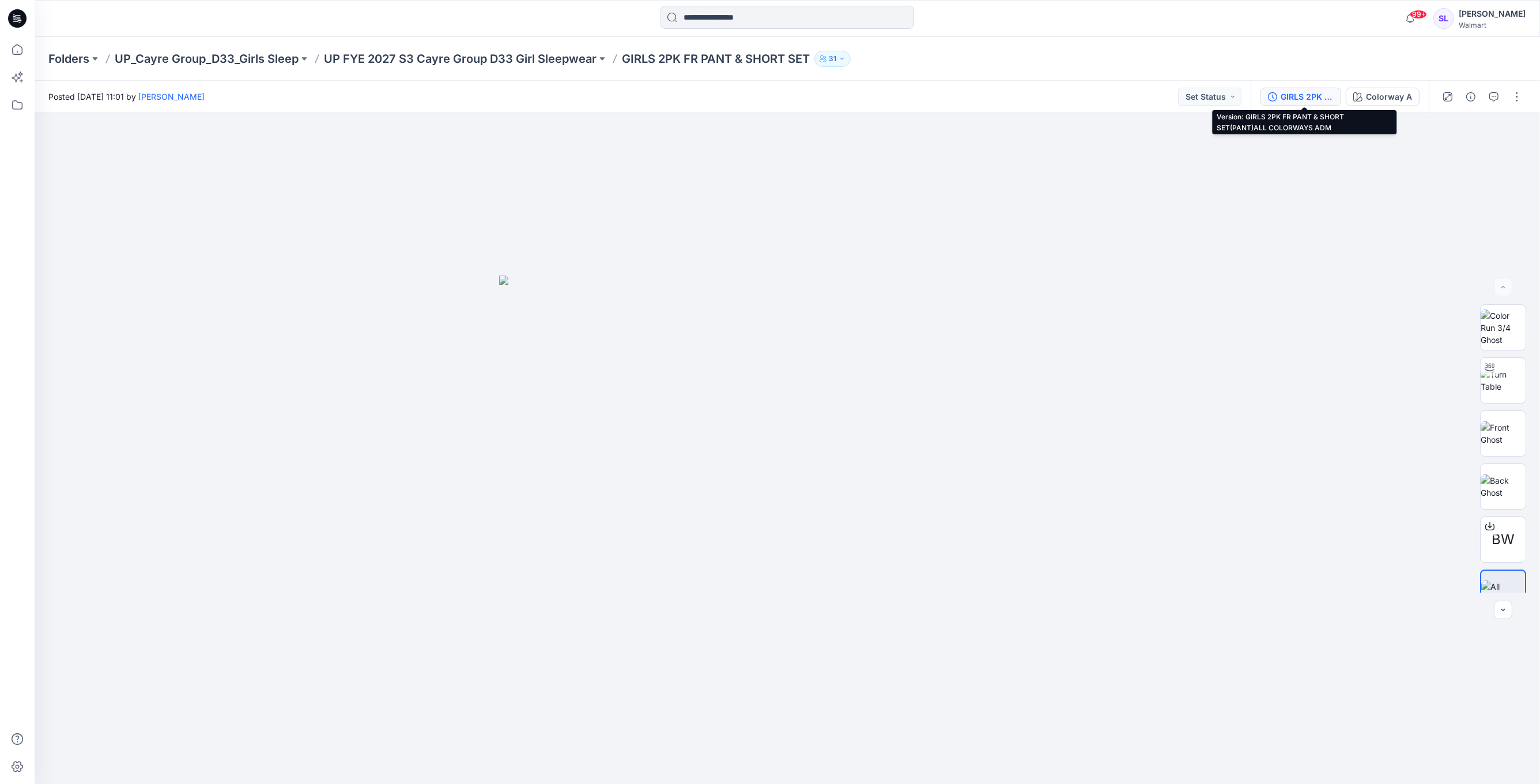
click at [1311, 95] on div "GIRLS 2PK FR PANT & SHORT SET(PANT)ALL COLORWAYS ADM" at bounding box center [1307, 97] width 53 height 13
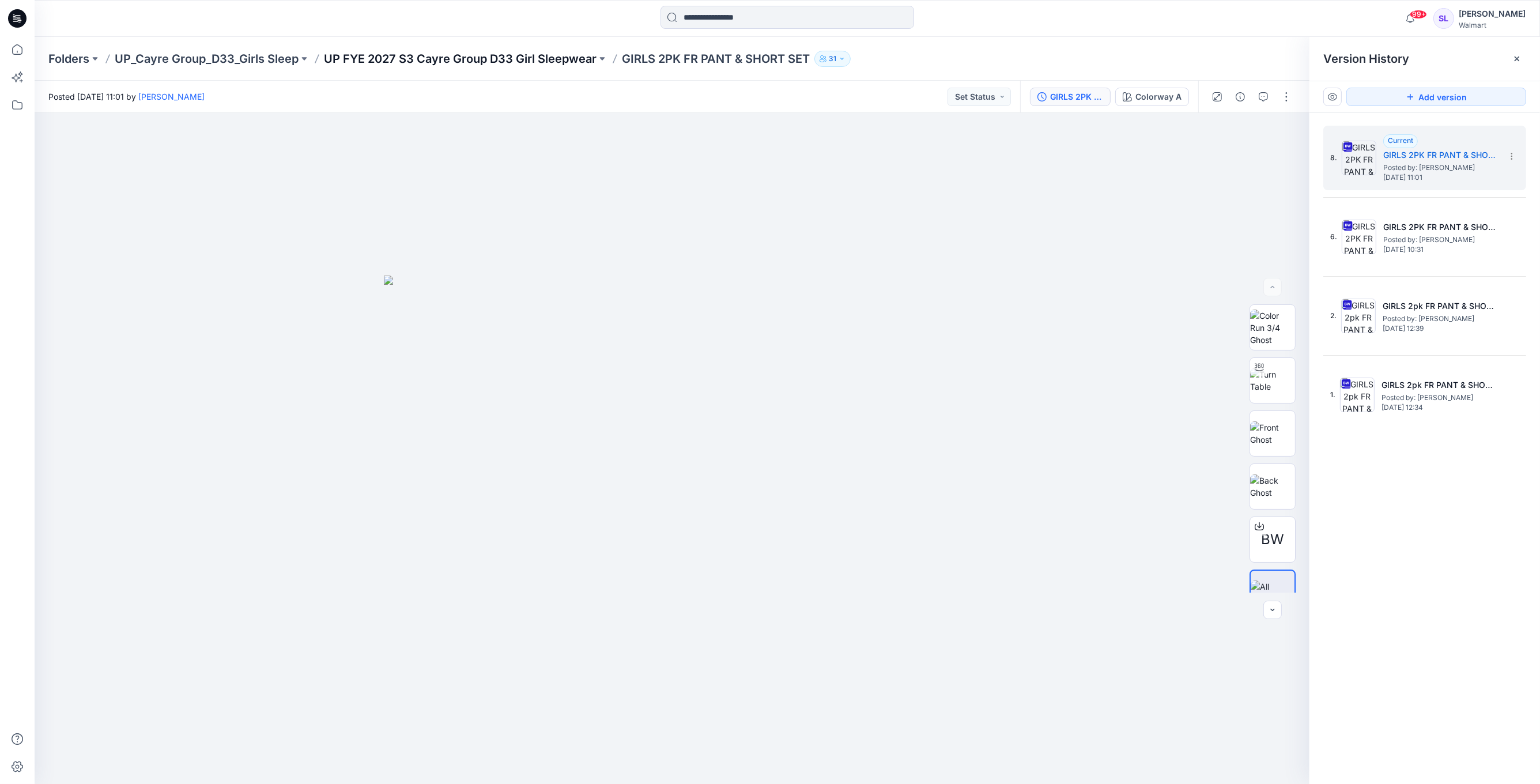
click at [568, 58] on p "UP FYE 2027 S3 Cayre Group D33 Girl Sleepwear" at bounding box center [460, 59] width 272 height 16
